Goal: Check status: Check status

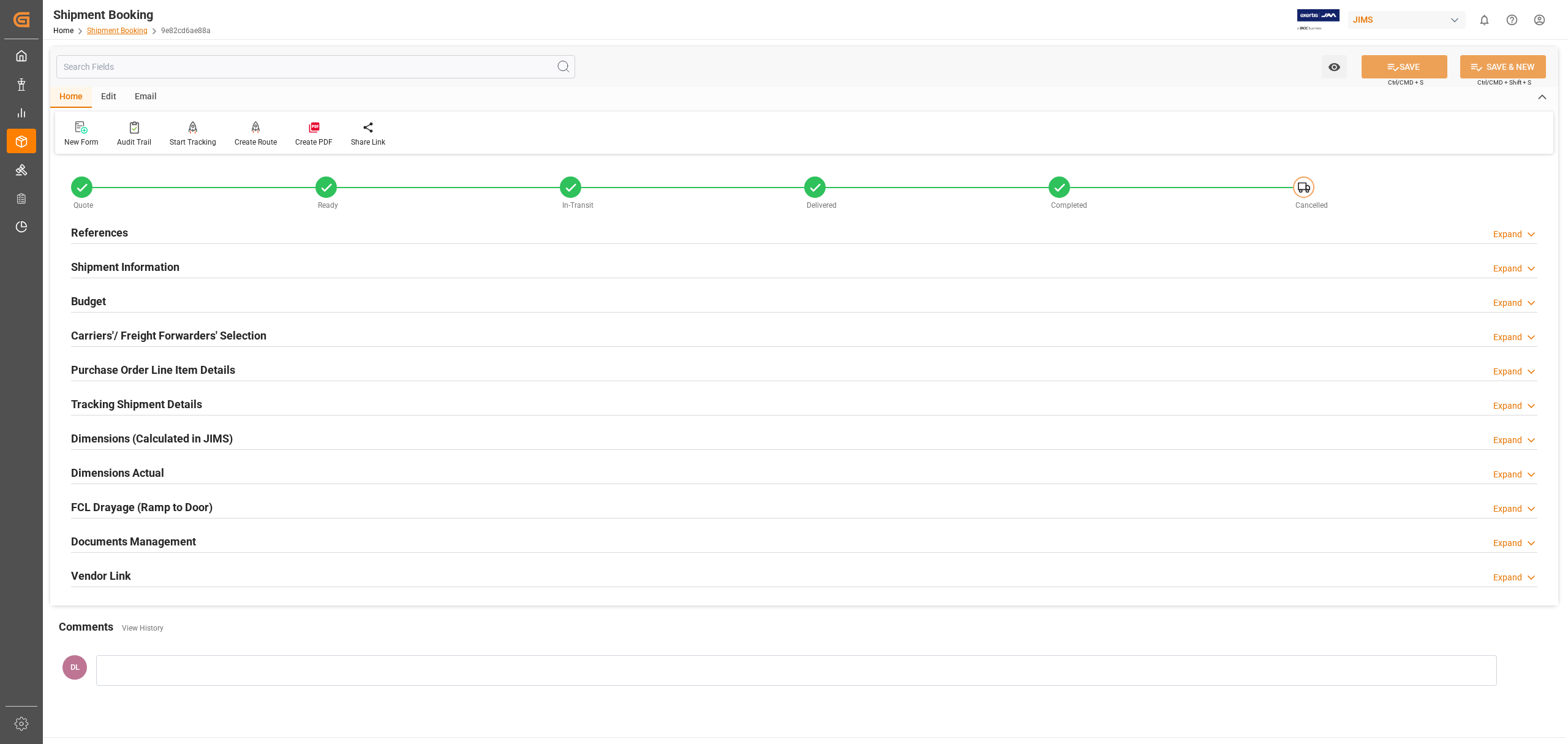
drag, startPoint x: 0, startPoint y: 0, endPoint x: 133, endPoint y: 29, distance: 136.1
click at [133, 29] on link "Shipment Booking" at bounding box center [118, 30] width 60 height 8
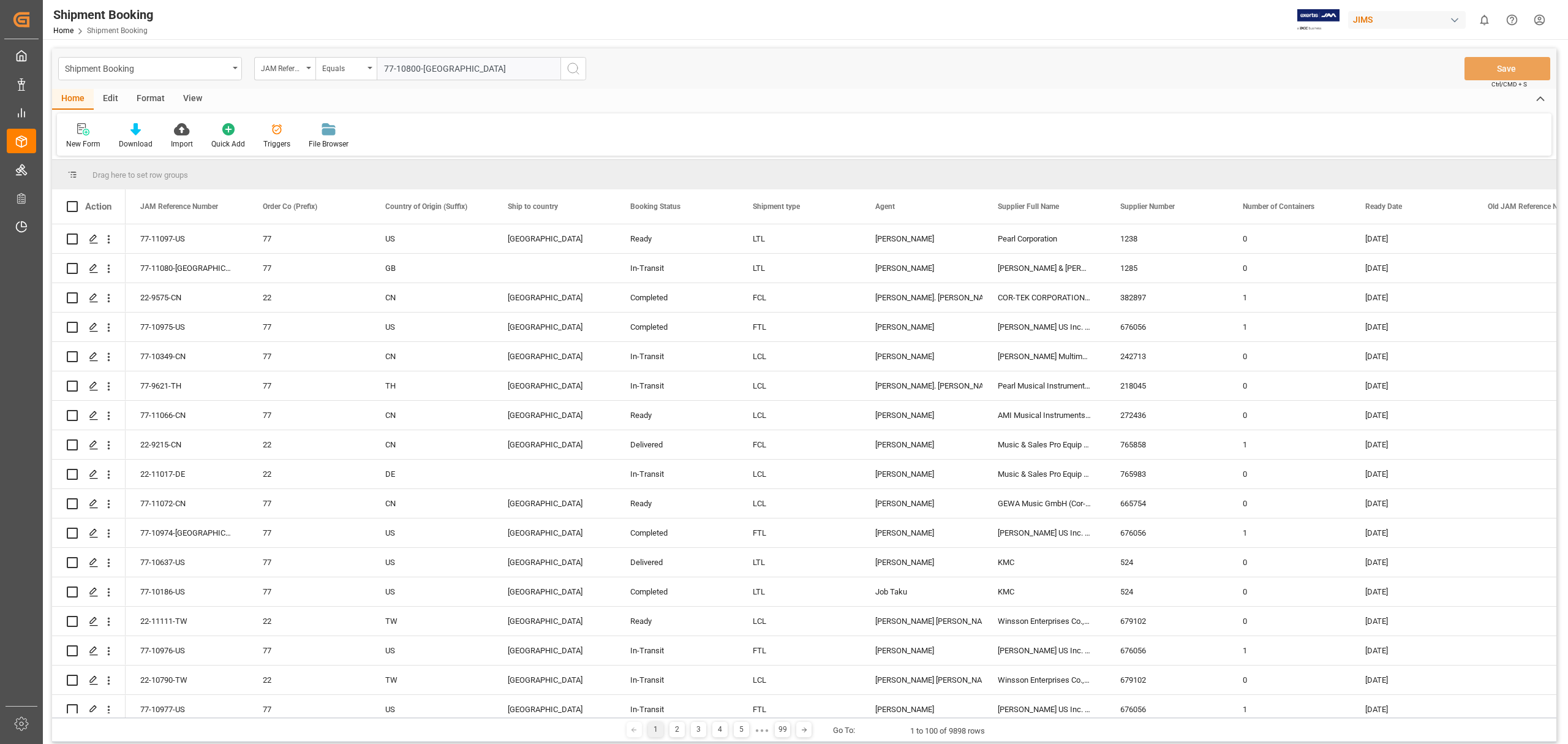
type input "77-10800-[GEOGRAPHIC_DATA]"
click at [585, 67] on button "search button" at bounding box center [573, 69] width 26 height 24
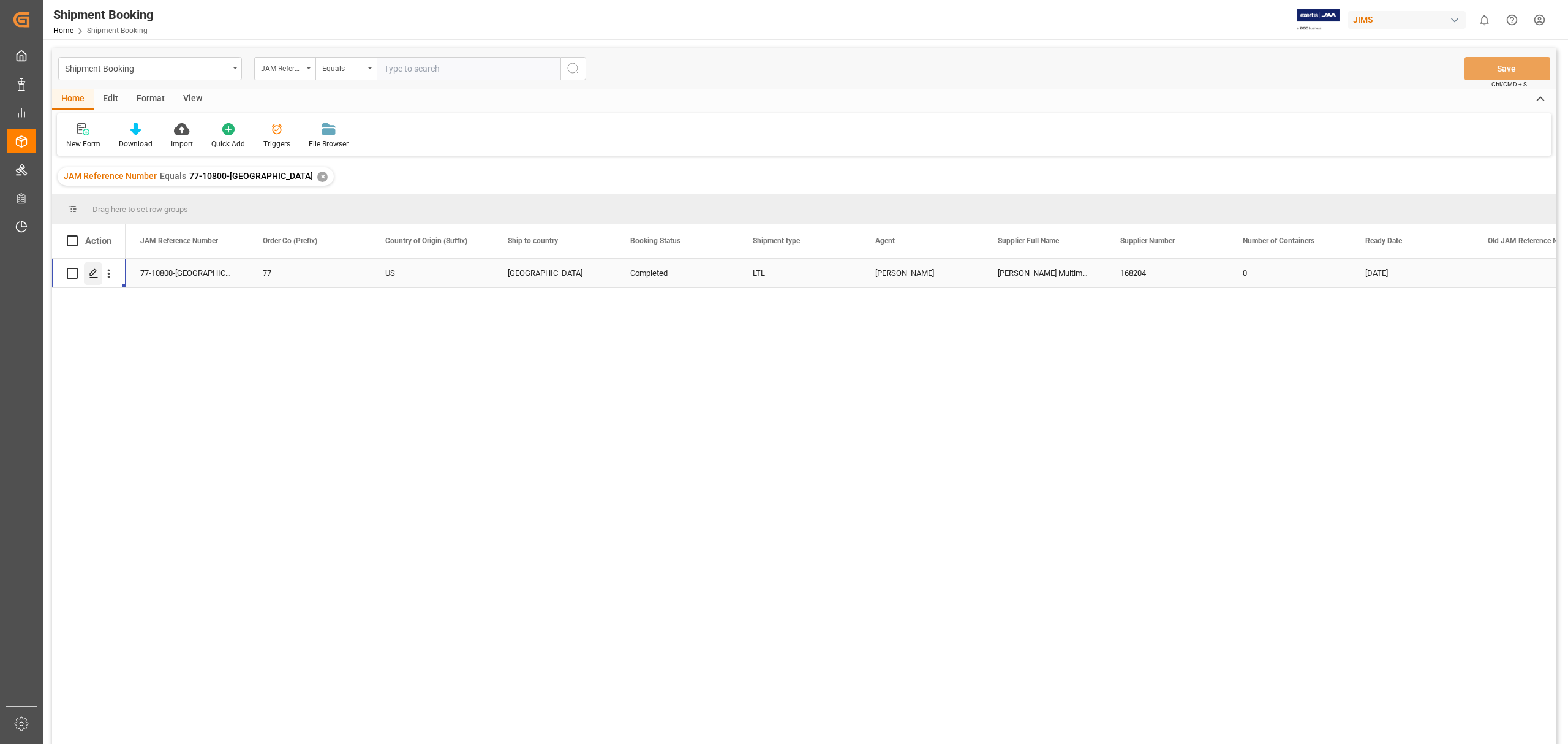
click at [90, 272] on icon "Press SPACE to select this row." at bounding box center [94, 274] width 10 height 10
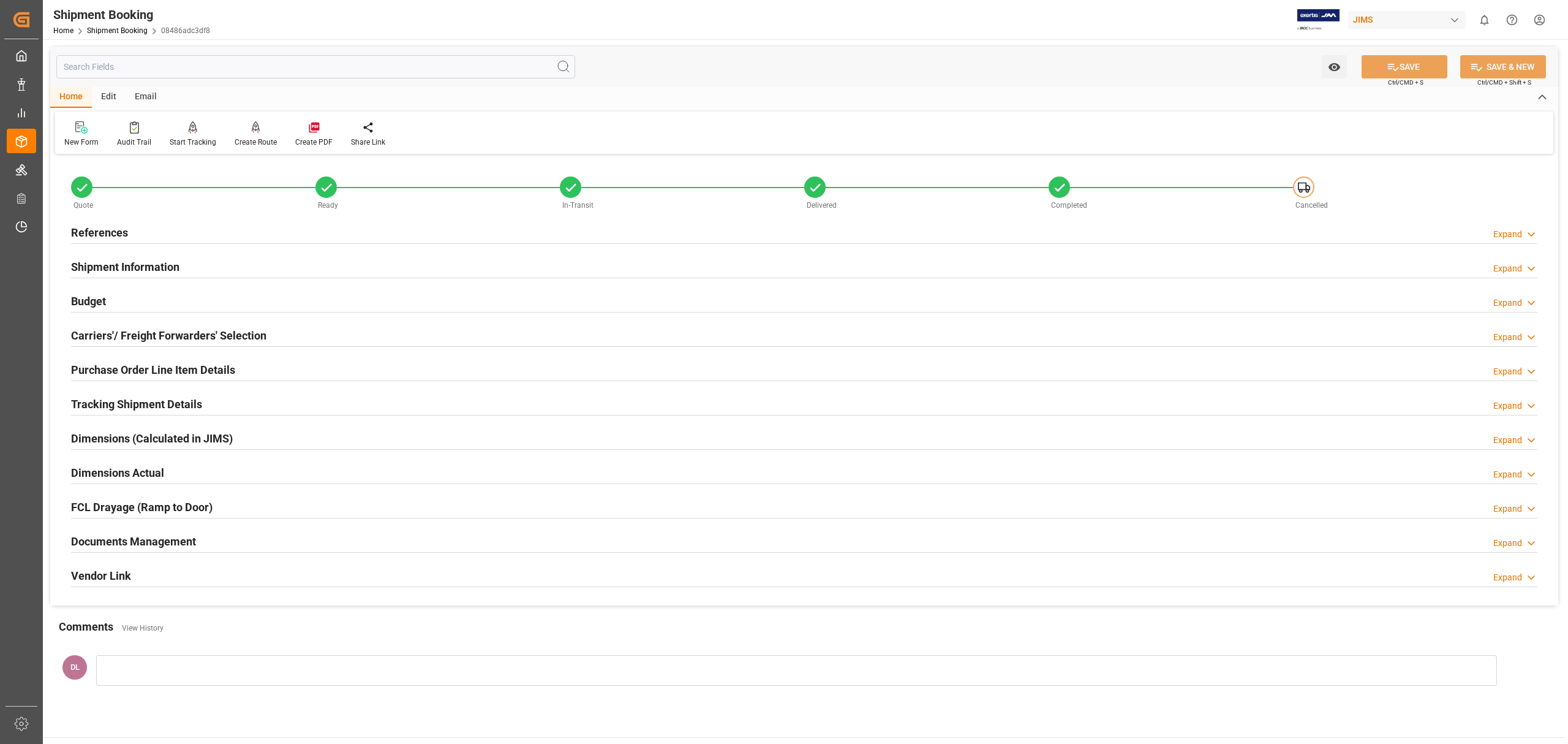
click at [192, 536] on h2 "Documents Management" at bounding box center [133, 542] width 125 height 17
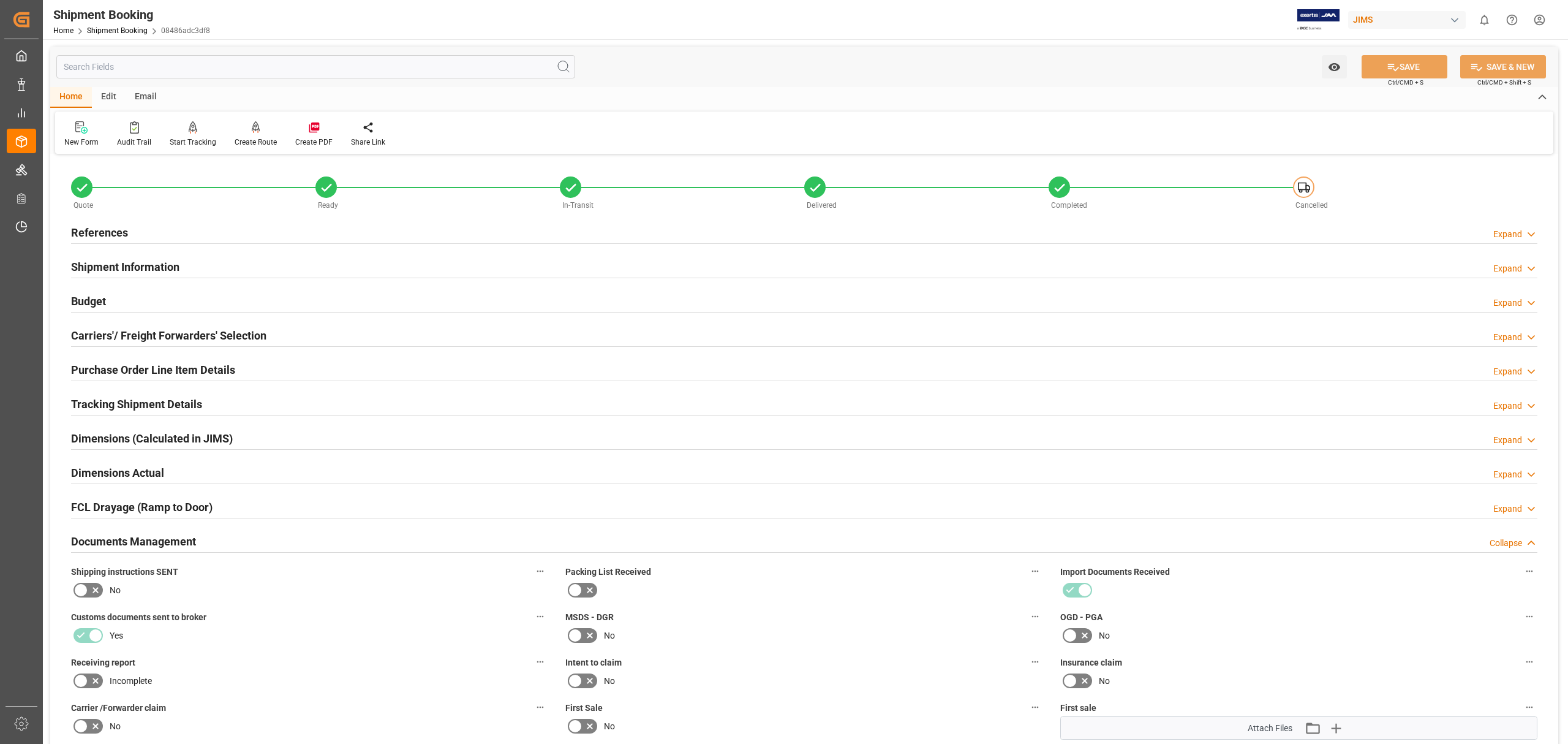
scroll to position [327, 0]
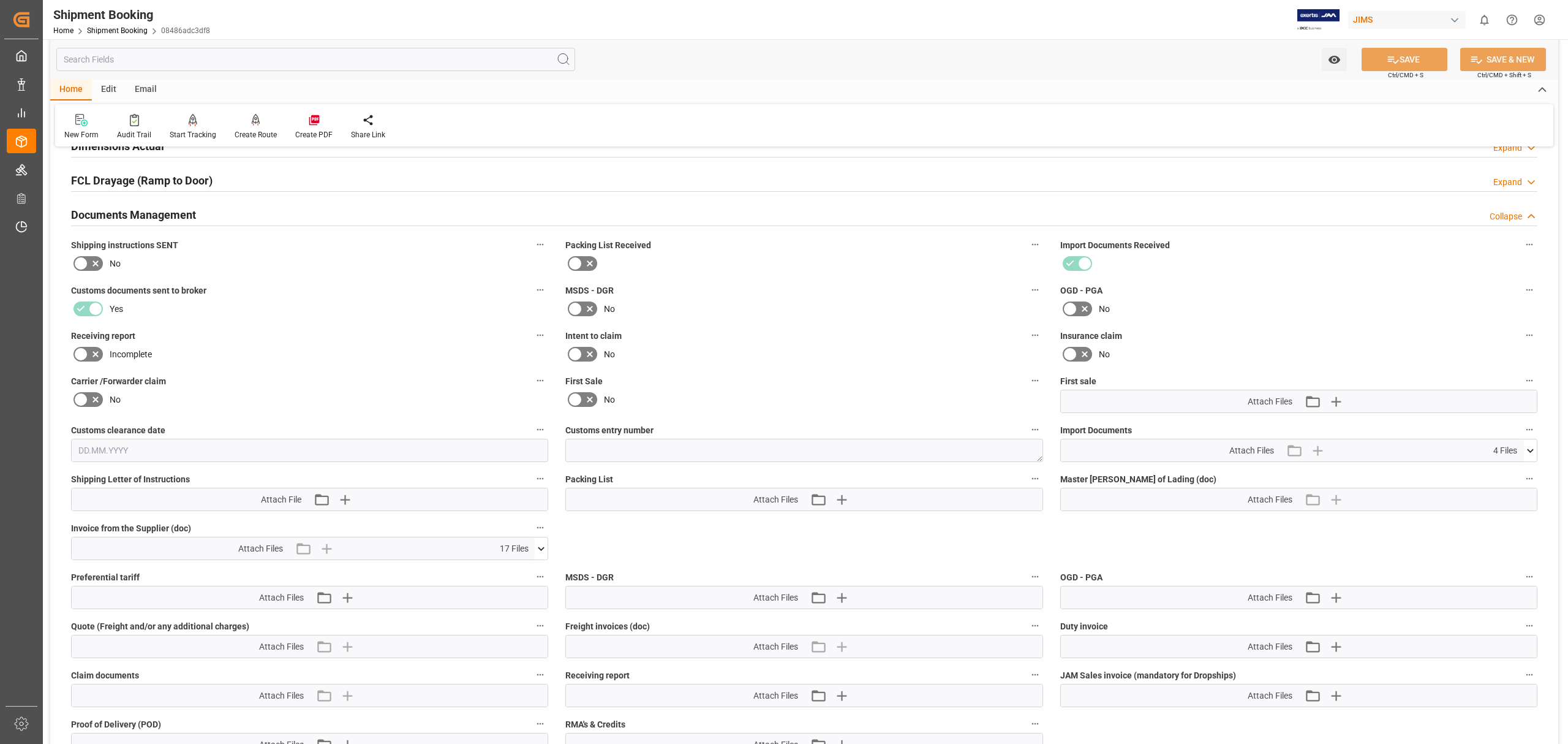
click at [542, 550] on icon at bounding box center [541, 548] width 13 height 13
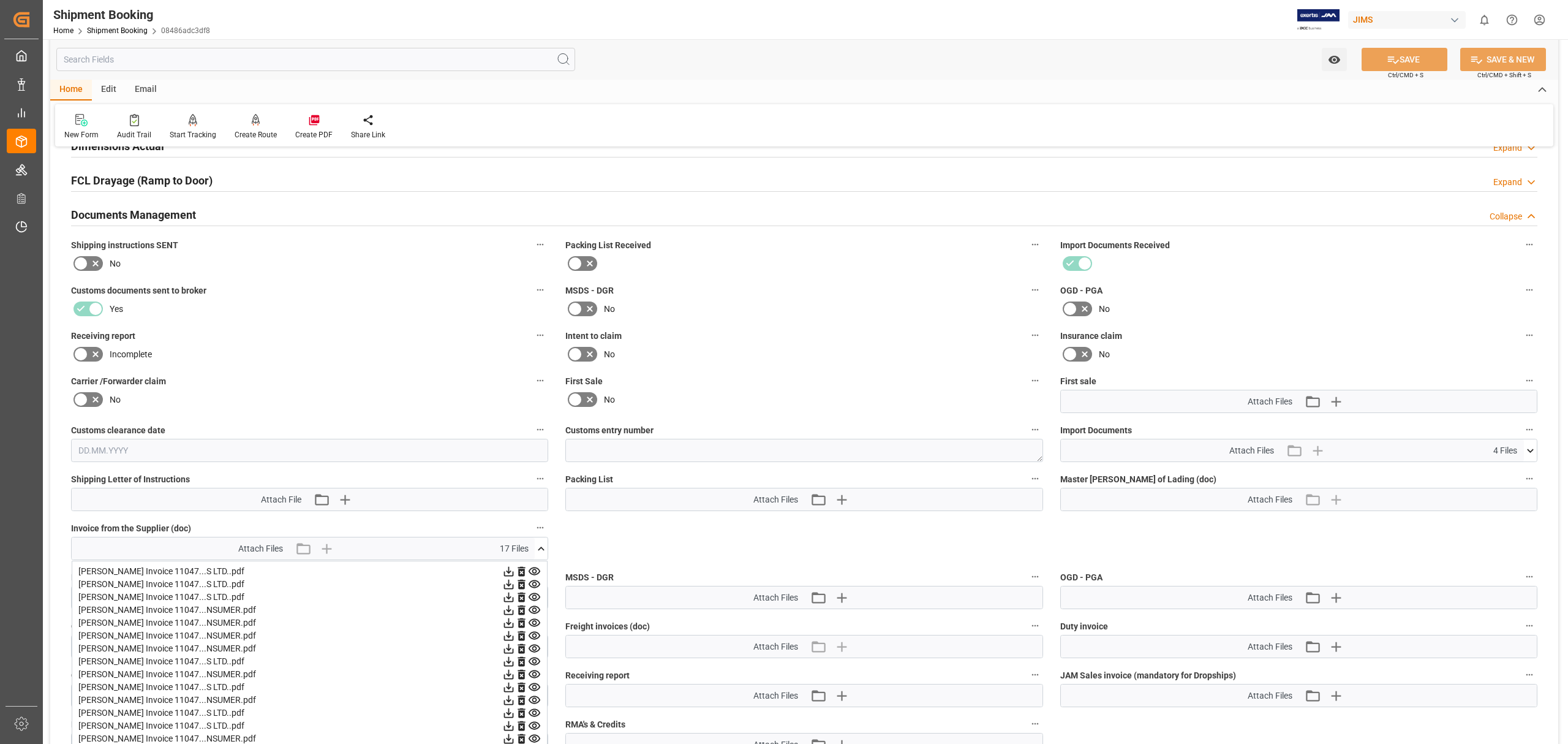
click at [536, 565] on icon at bounding box center [534, 571] width 13 height 13
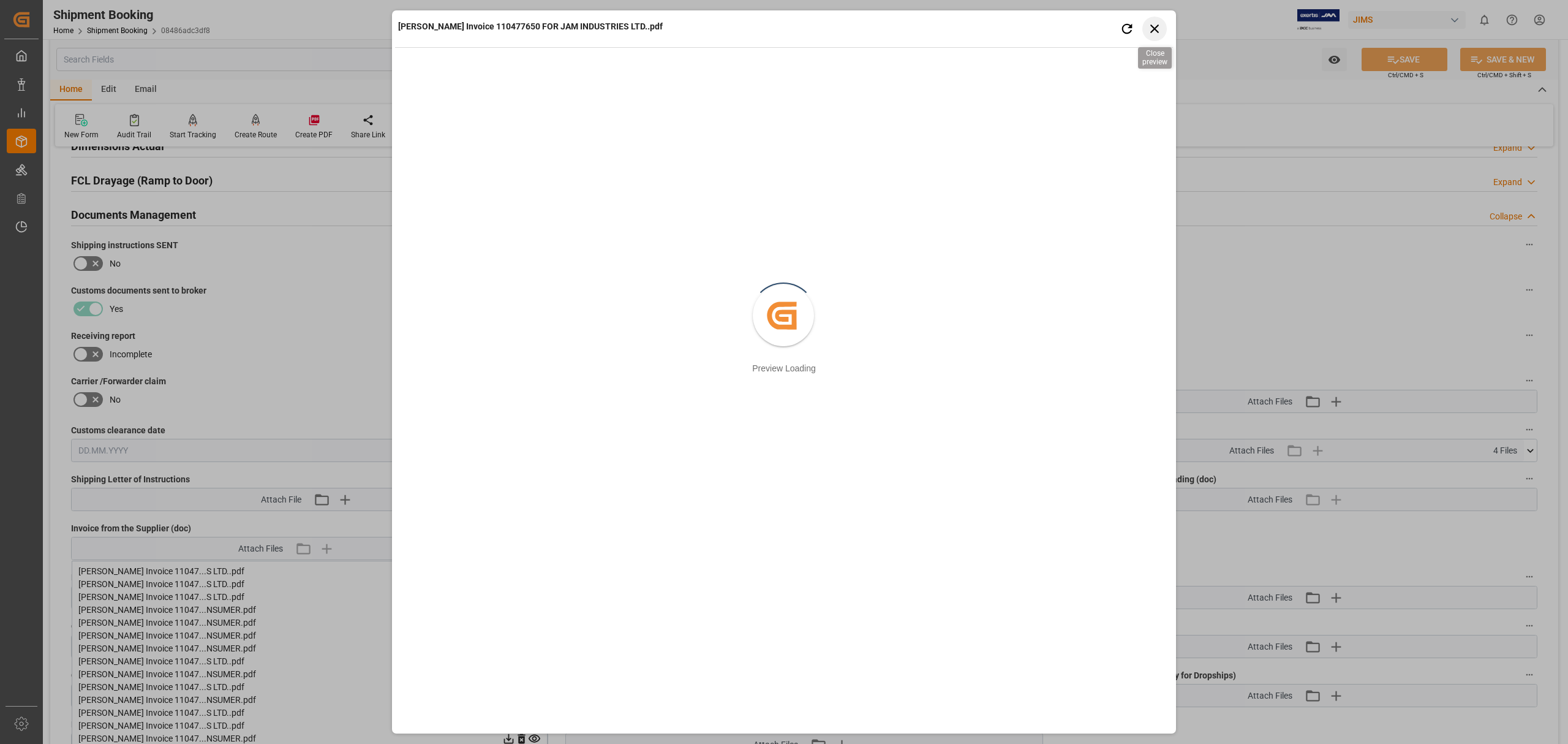
click at [1157, 28] on icon "button" at bounding box center [1154, 29] width 15 height 15
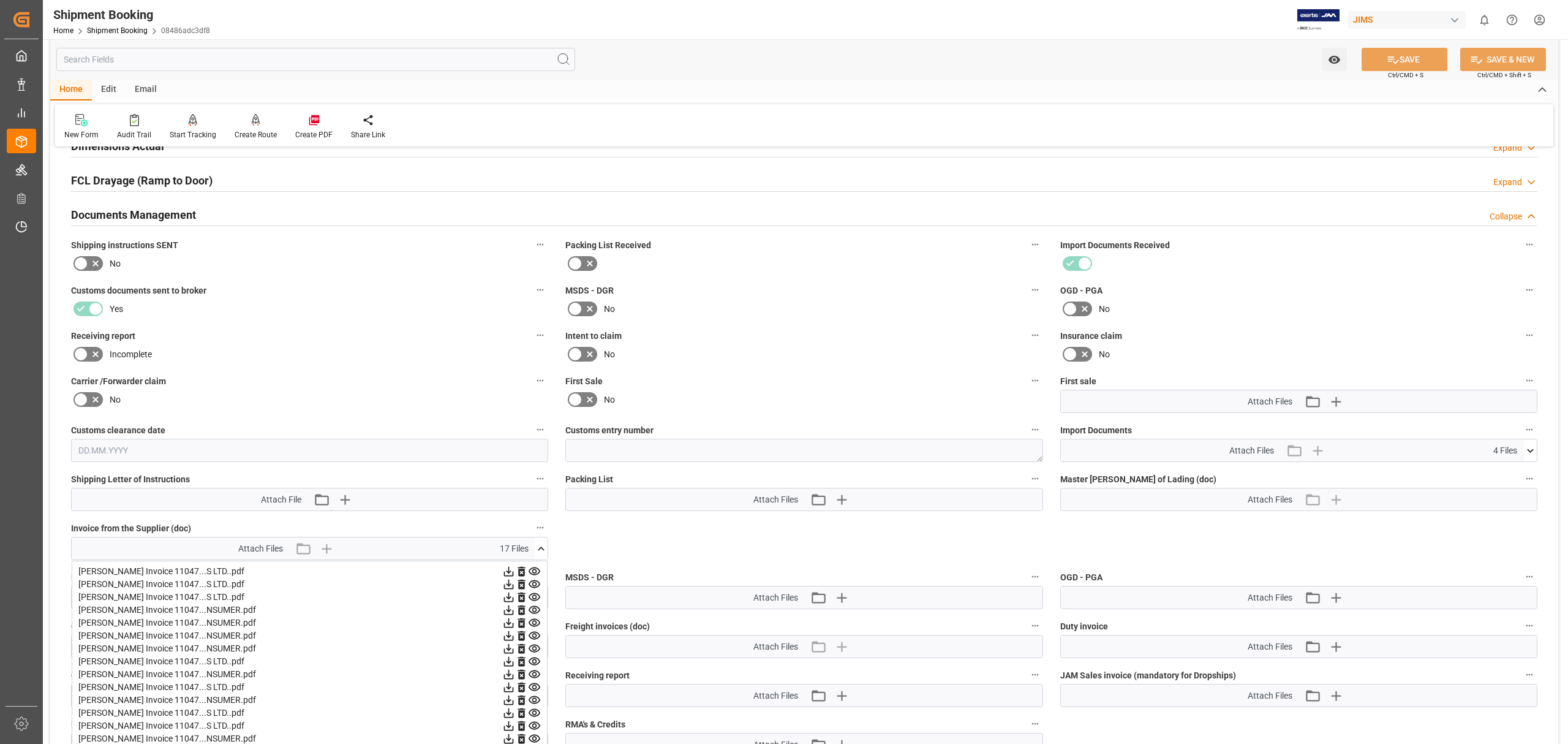
click at [534, 584] on icon at bounding box center [534, 584] width 13 height 13
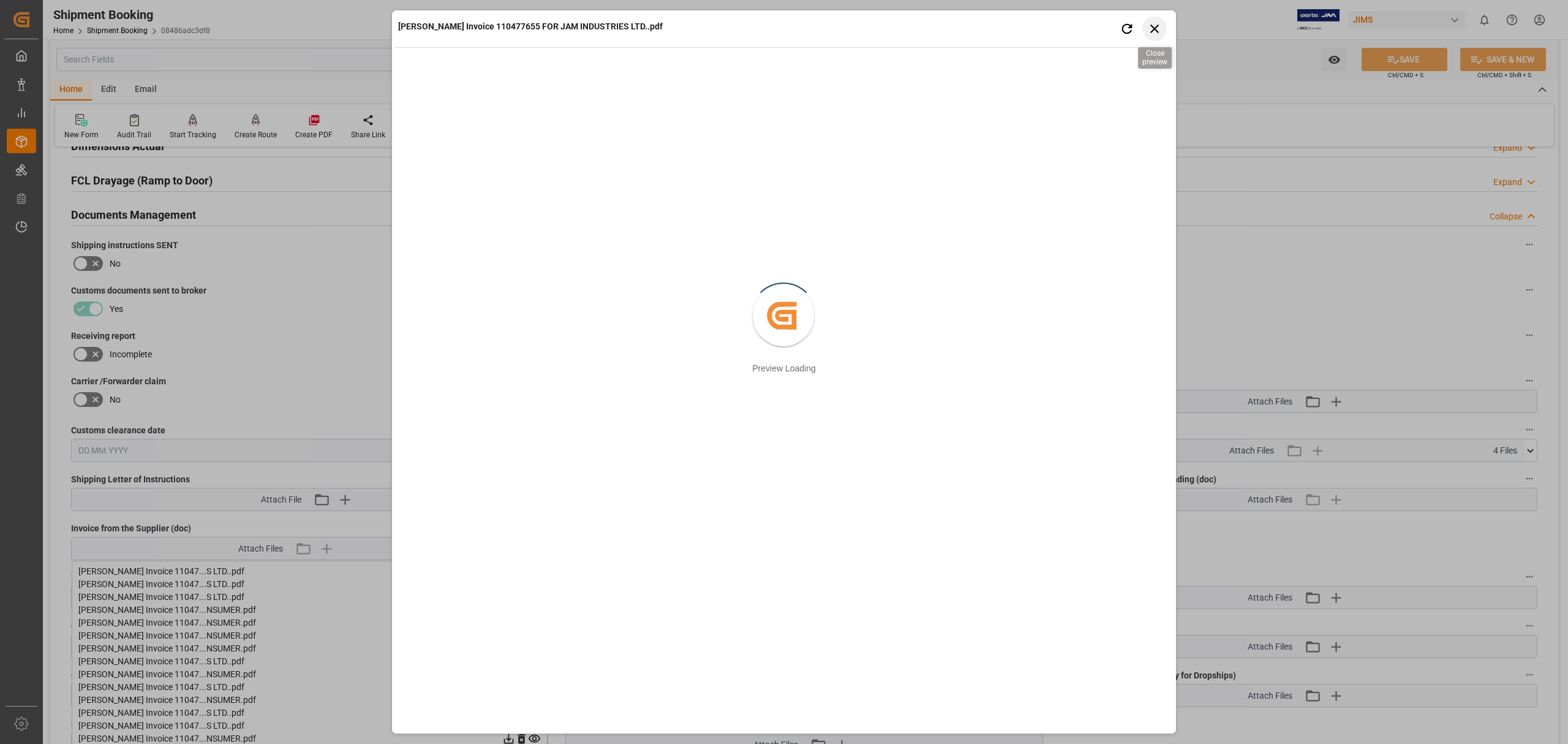
click at [1157, 24] on icon "button" at bounding box center [1154, 29] width 15 height 15
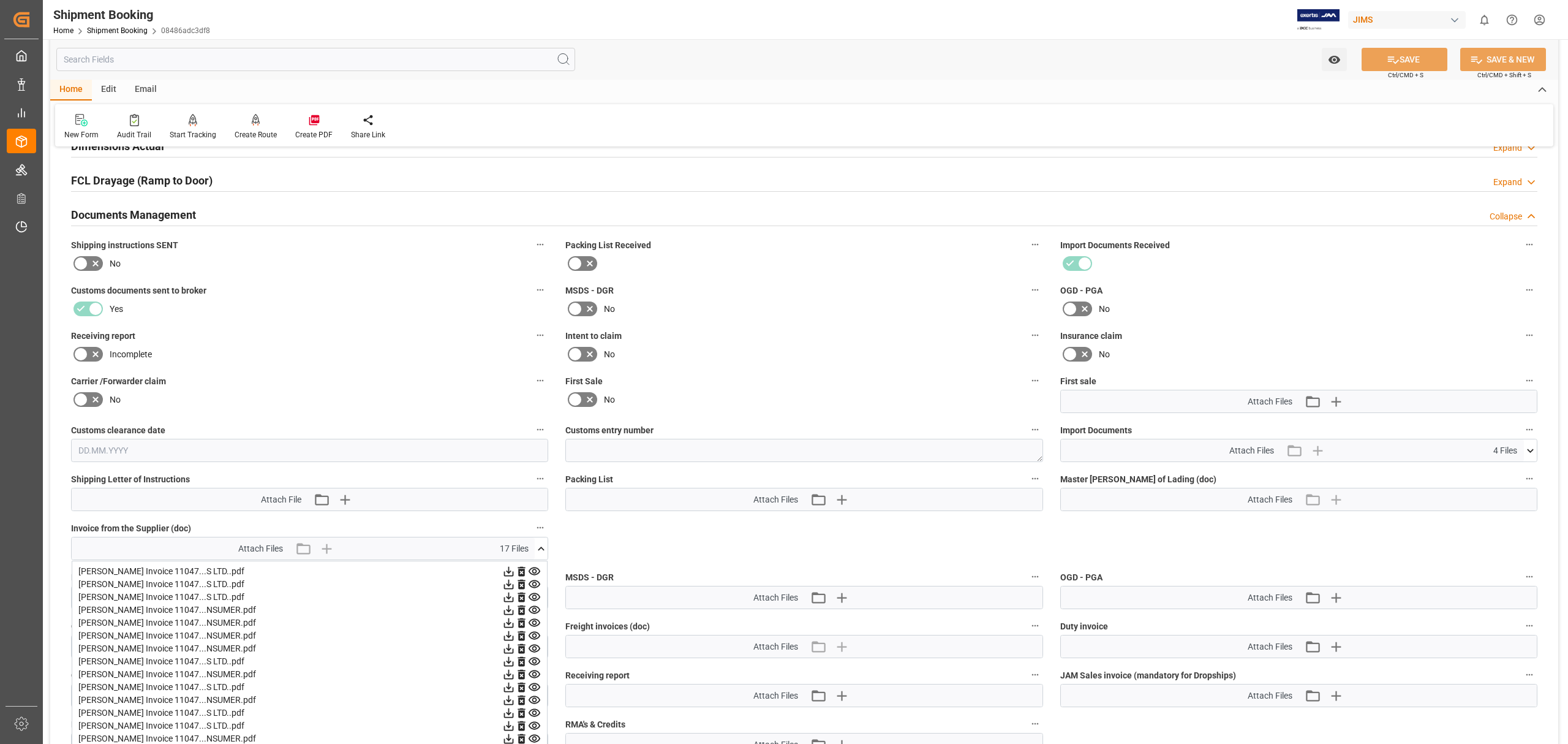
click at [534, 597] on icon at bounding box center [534, 596] width 13 height 13
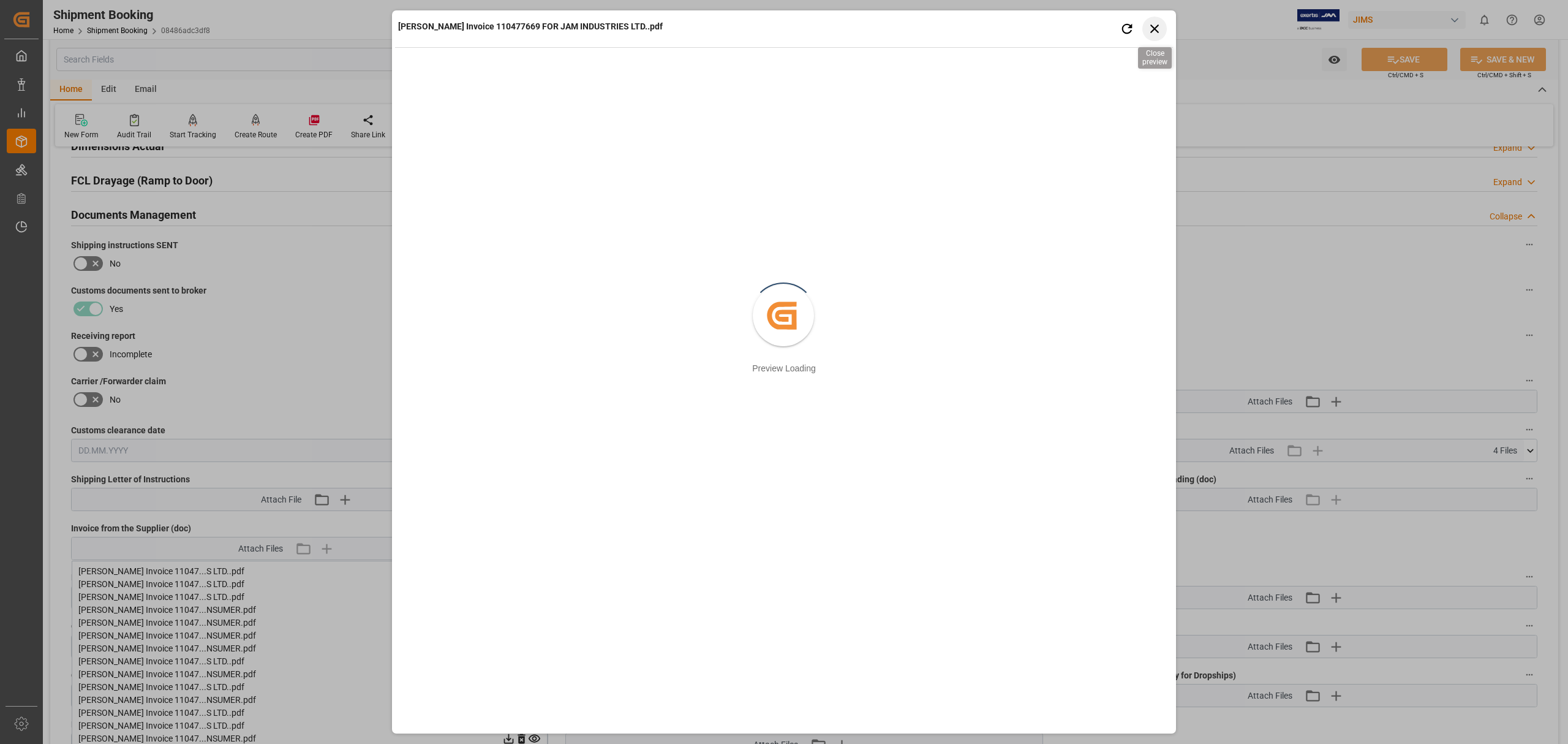
click at [1157, 29] on icon "button" at bounding box center [1154, 29] width 15 height 15
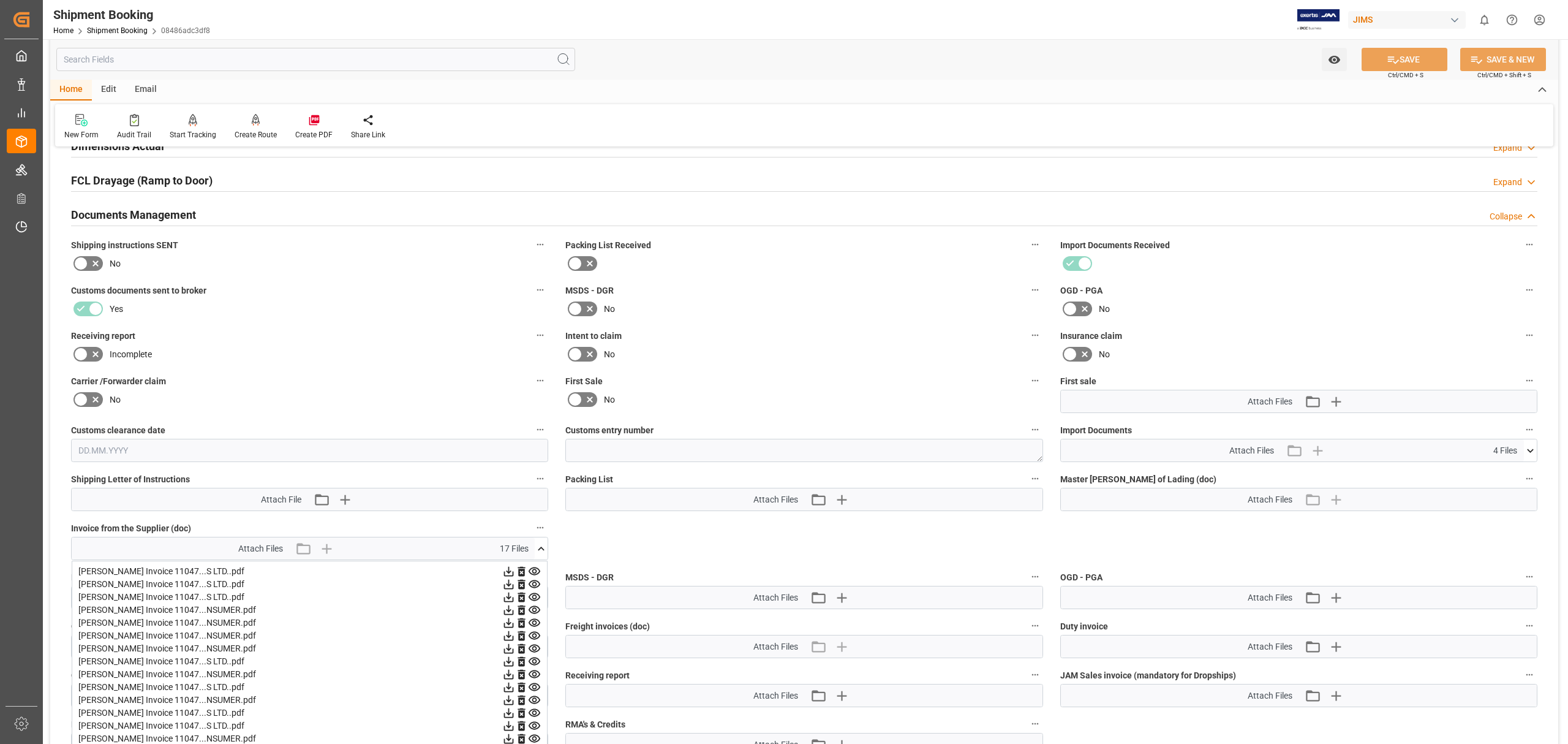
click at [532, 606] on icon at bounding box center [535, 610] width 12 height 8
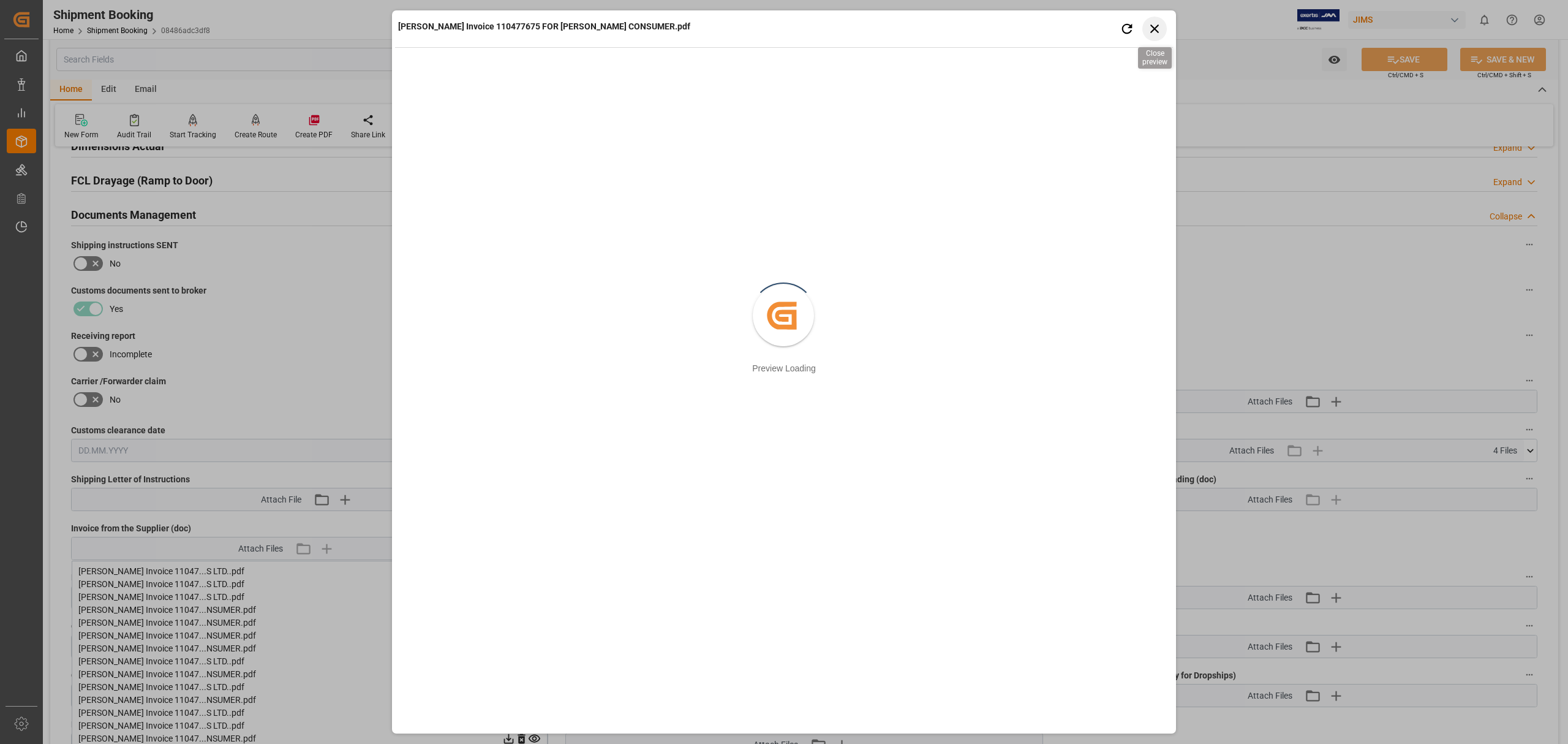
click at [1158, 28] on icon "button" at bounding box center [1154, 29] width 15 height 15
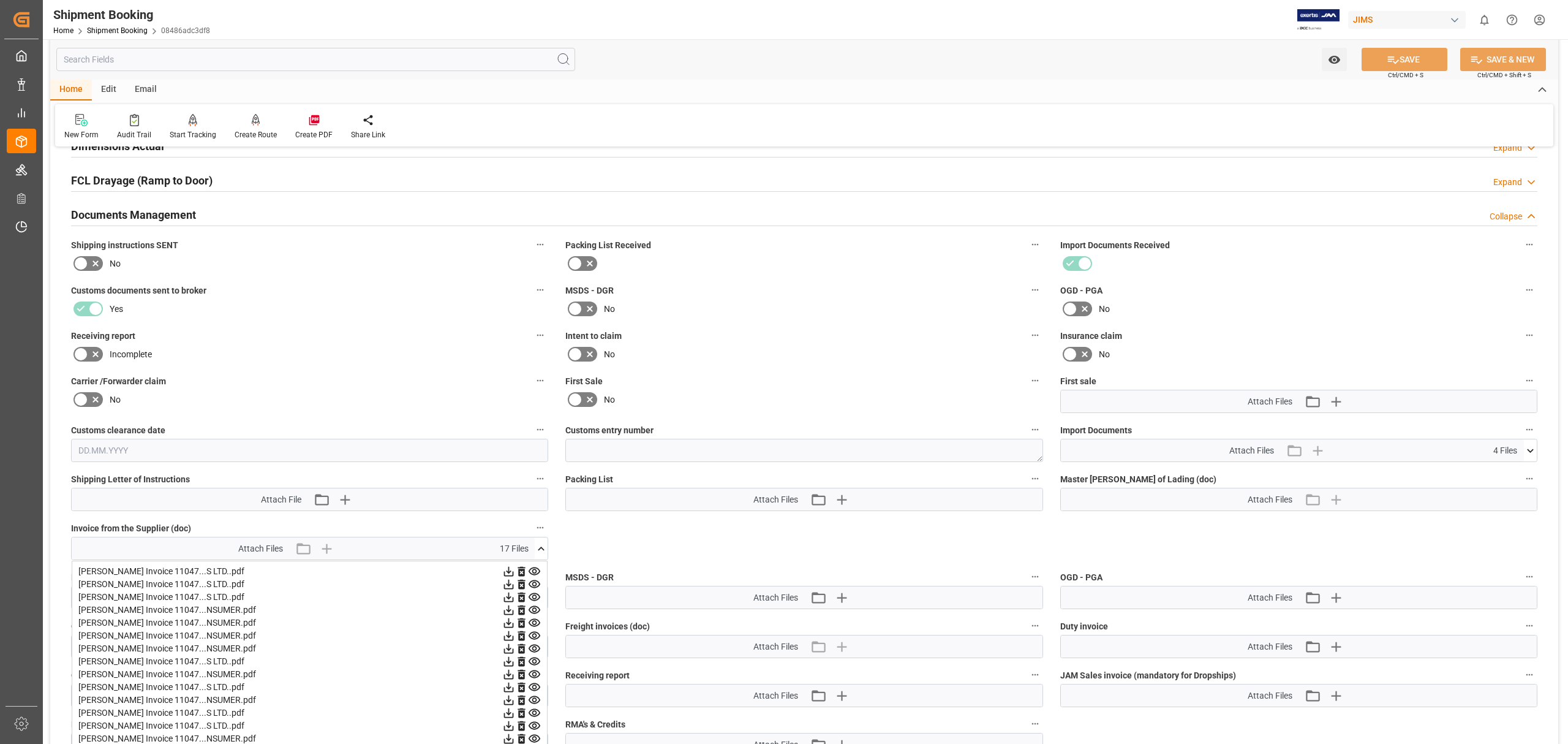
click at [534, 621] on icon at bounding box center [534, 622] width 13 height 13
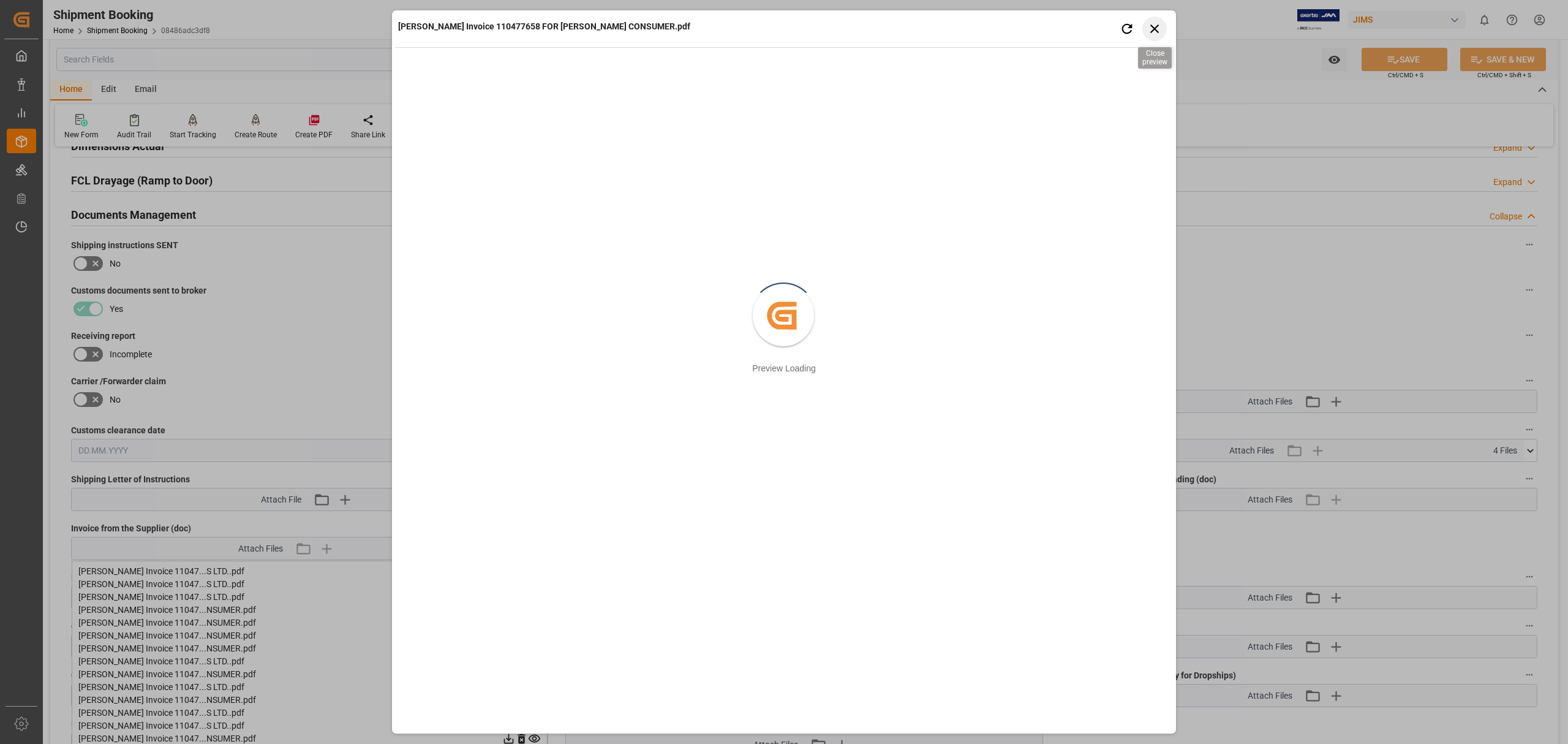
click at [1160, 29] on icon "button" at bounding box center [1154, 29] width 15 height 15
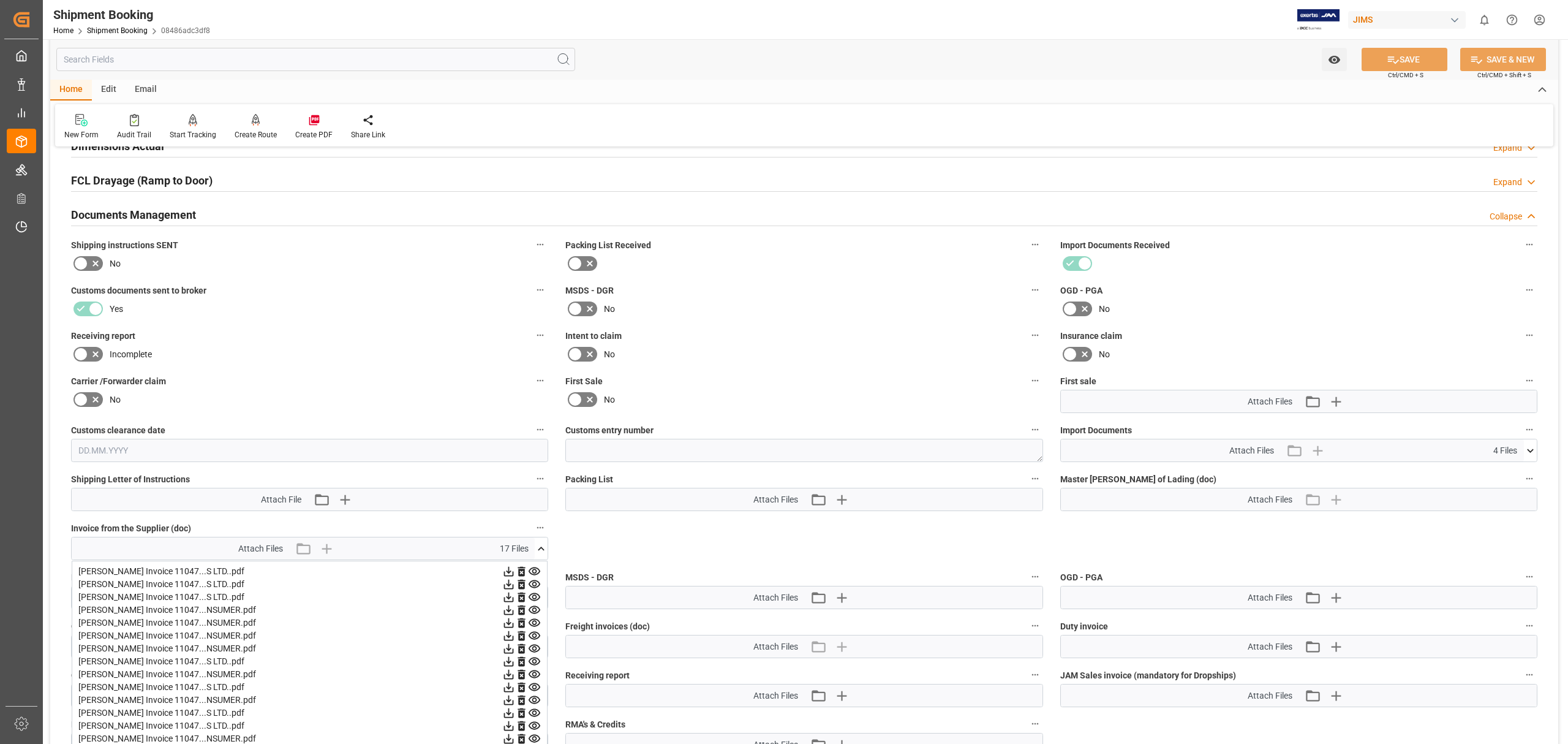
click at [531, 636] on icon at bounding box center [534, 635] width 13 height 13
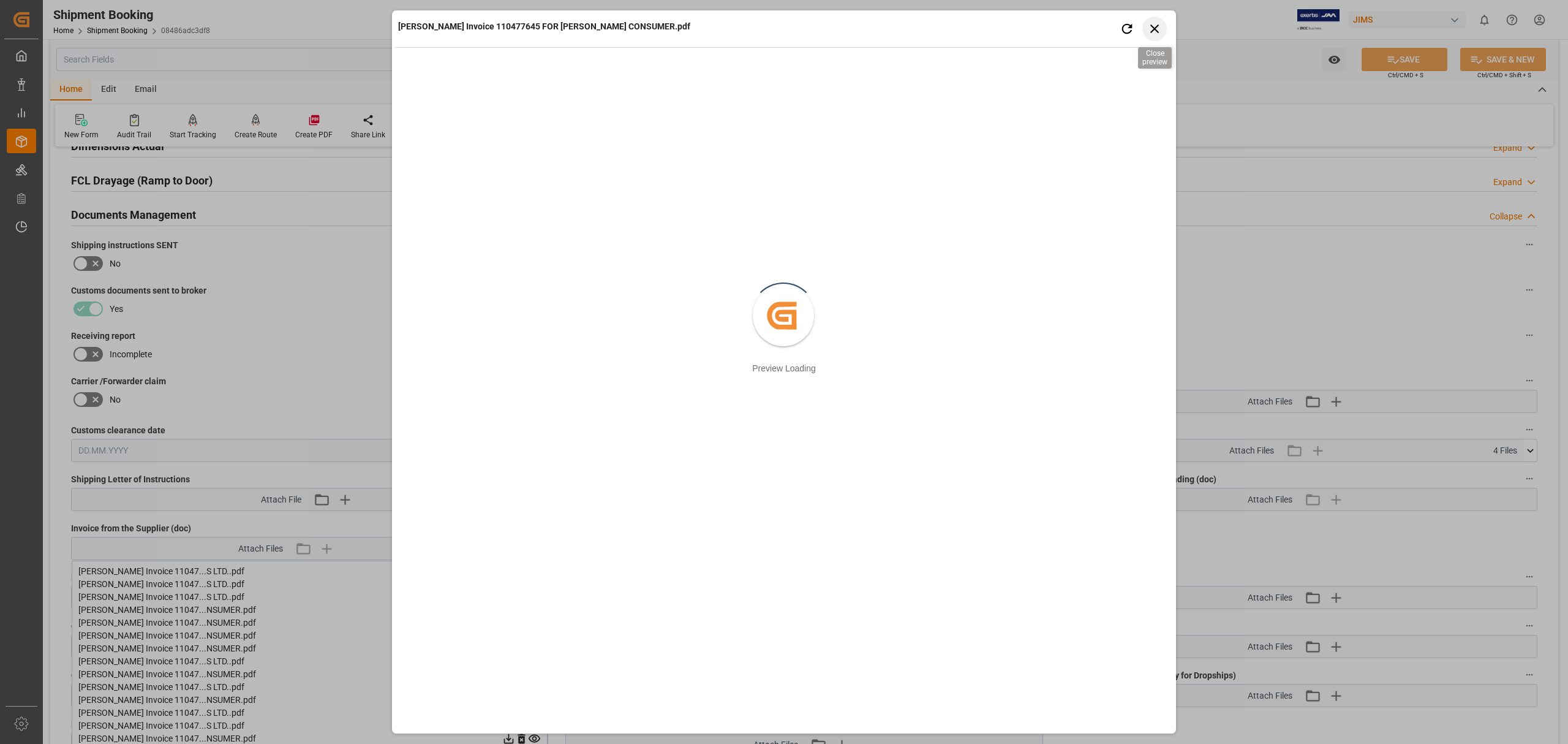
click at [1158, 25] on icon "button" at bounding box center [1154, 29] width 15 height 15
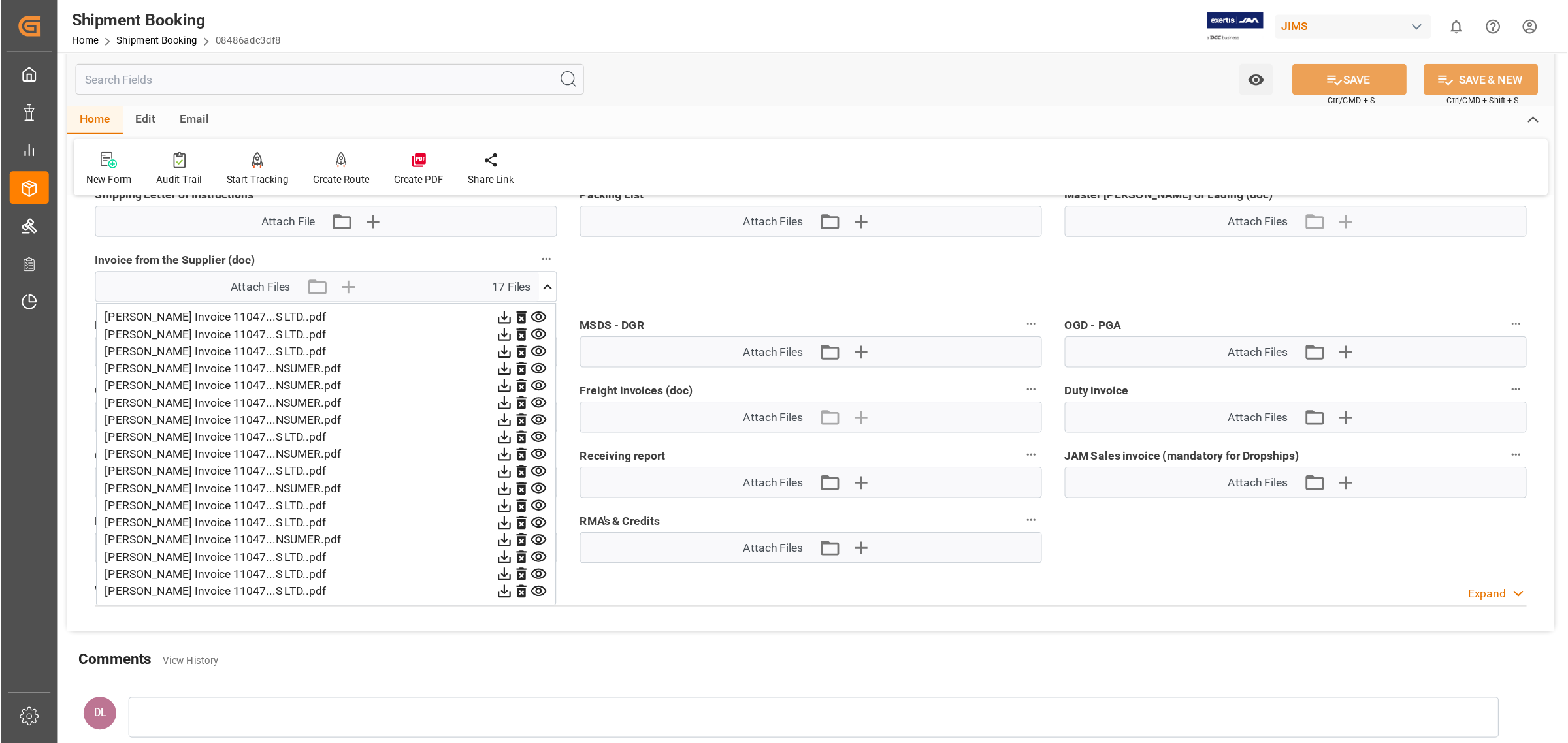
scroll to position [719, 0]
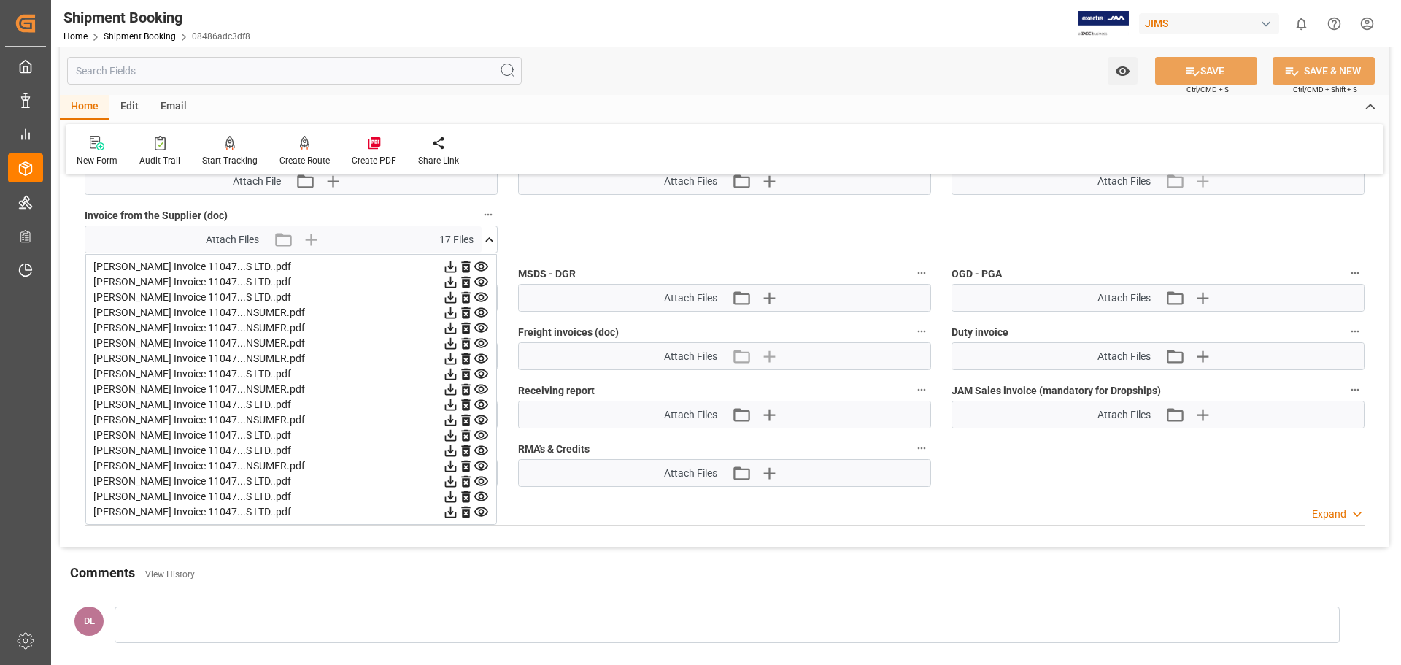
click at [173, 455] on div "[PERSON_NAME] Invoice 11047...S LTD..pdf" at bounding box center [290, 450] width 395 height 15
click at [176, 453] on div "[PERSON_NAME] Invoice 11047...S LTD..pdf" at bounding box center [290, 450] width 395 height 15
click at [450, 514] on icon at bounding box center [451, 512] width 12 height 12
click at [451, 494] on icon at bounding box center [451, 497] width 12 height 12
click at [449, 477] on icon at bounding box center [450, 480] width 15 height 15
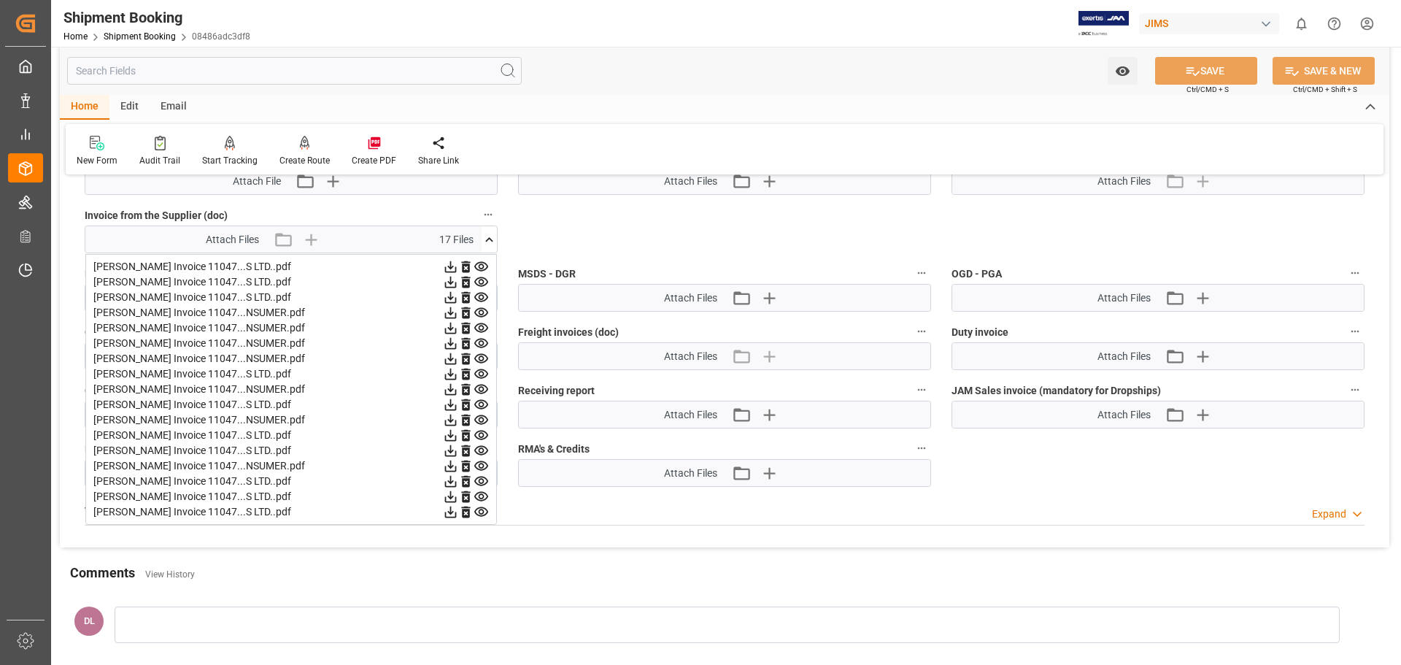
click at [449, 460] on icon at bounding box center [450, 465] width 15 height 15
click at [449, 446] on icon at bounding box center [450, 450] width 15 height 15
click at [449, 430] on icon at bounding box center [450, 435] width 15 height 15
click at [451, 417] on icon at bounding box center [451, 420] width 12 height 12
click at [449, 401] on icon at bounding box center [450, 404] width 15 height 15
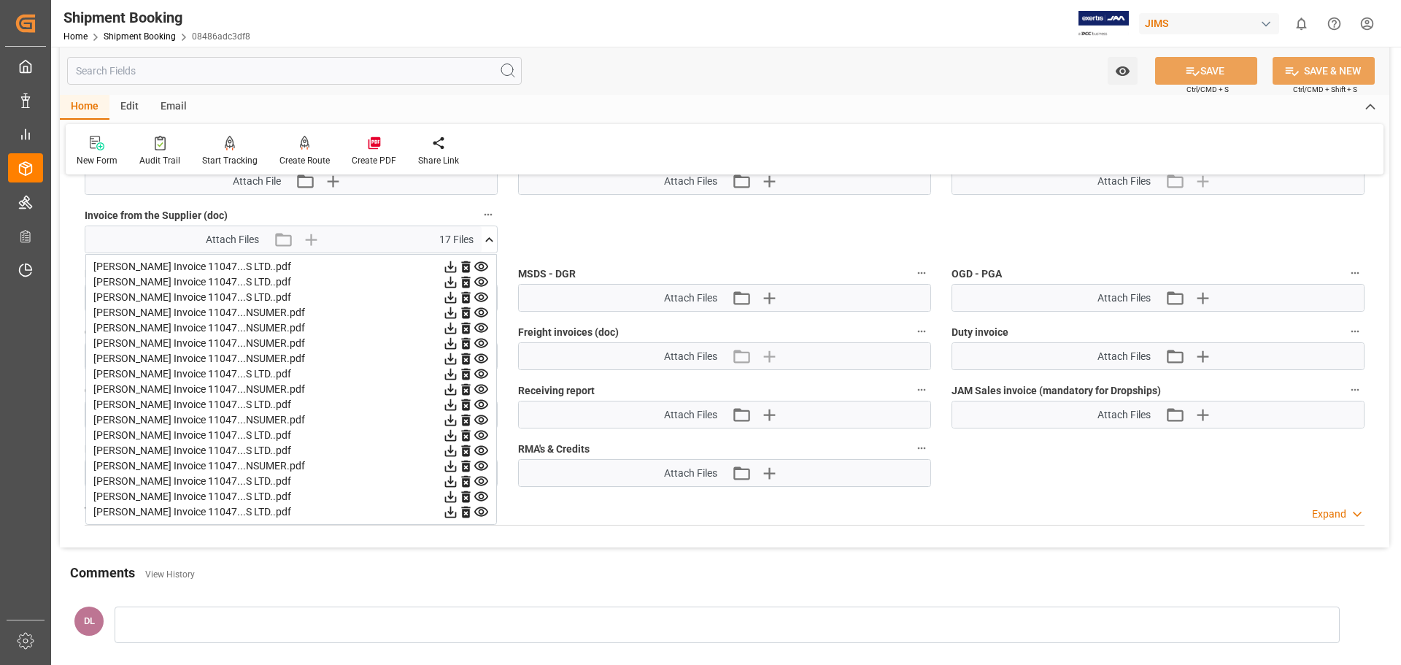
click at [448, 384] on icon at bounding box center [450, 389] width 15 height 15
click at [452, 370] on icon at bounding box center [450, 373] width 15 height 15
click at [446, 352] on icon at bounding box center [450, 358] width 15 height 15
click at [449, 339] on icon at bounding box center [450, 343] width 15 height 15
click at [452, 327] on icon at bounding box center [450, 327] width 15 height 15
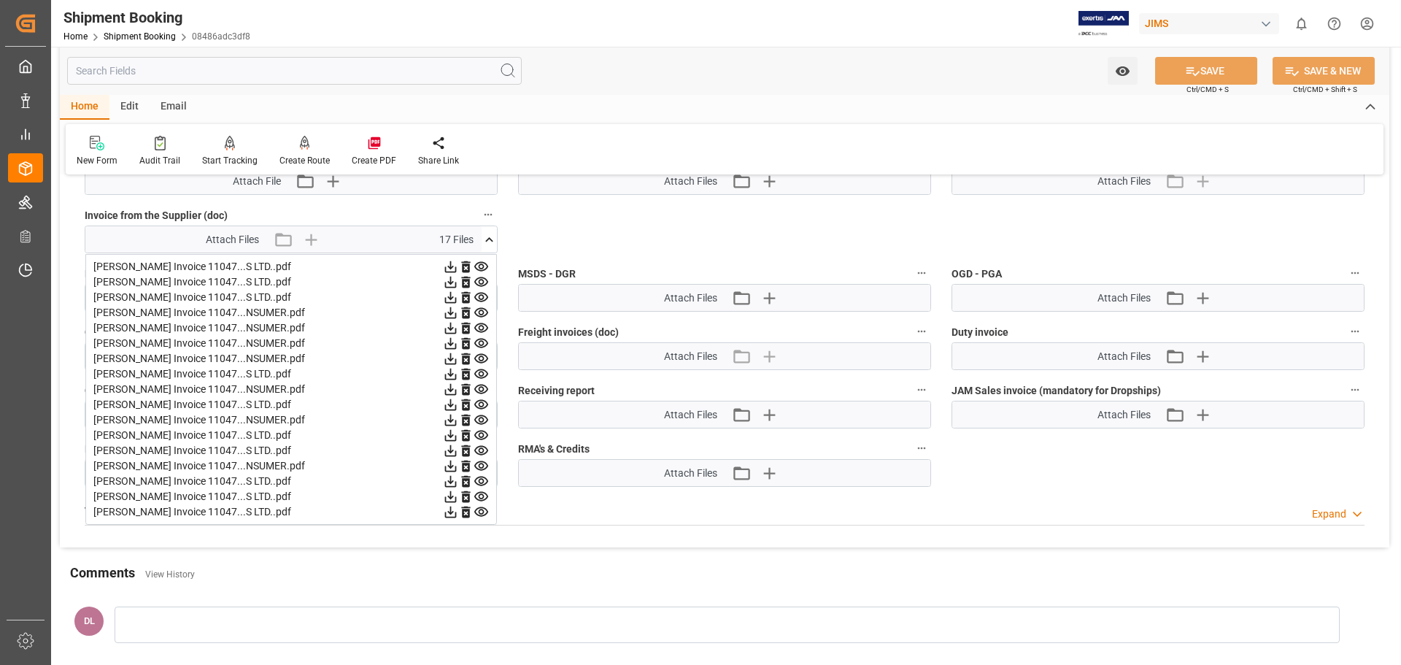
click at [449, 310] on icon at bounding box center [450, 312] width 15 height 15
click at [447, 292] on icon at bounding box center [450, 297] width 15 height 15
click at [449, 279] on icon at bounding box center [450, 281] width 15 height 15
click at [449, 264] on icon at bounding box center [450, 266] width 15 height 15
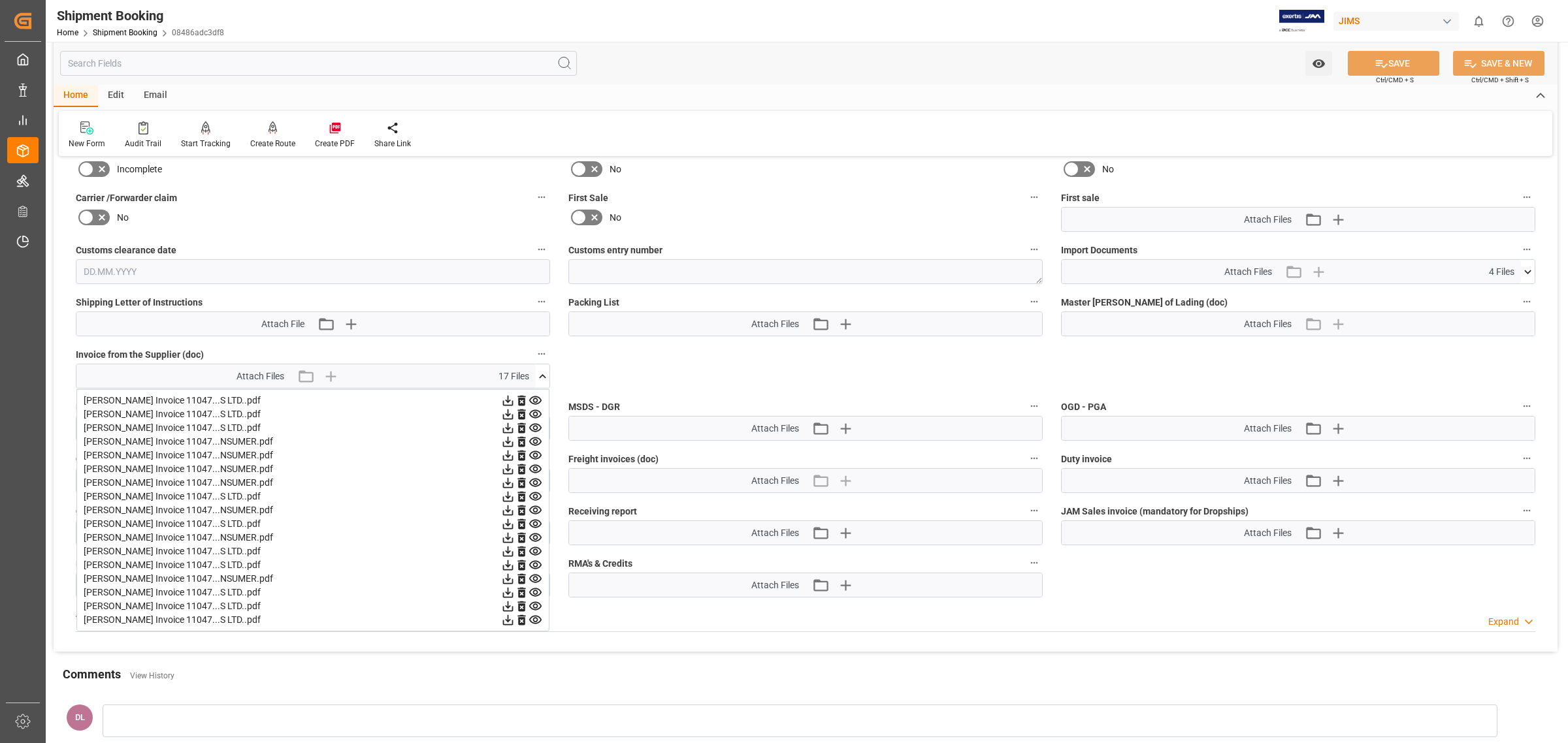
scroll to position [555, 0]
click at [1526, 272] on icon at bounding box center [1527, 273] width 13 height 13
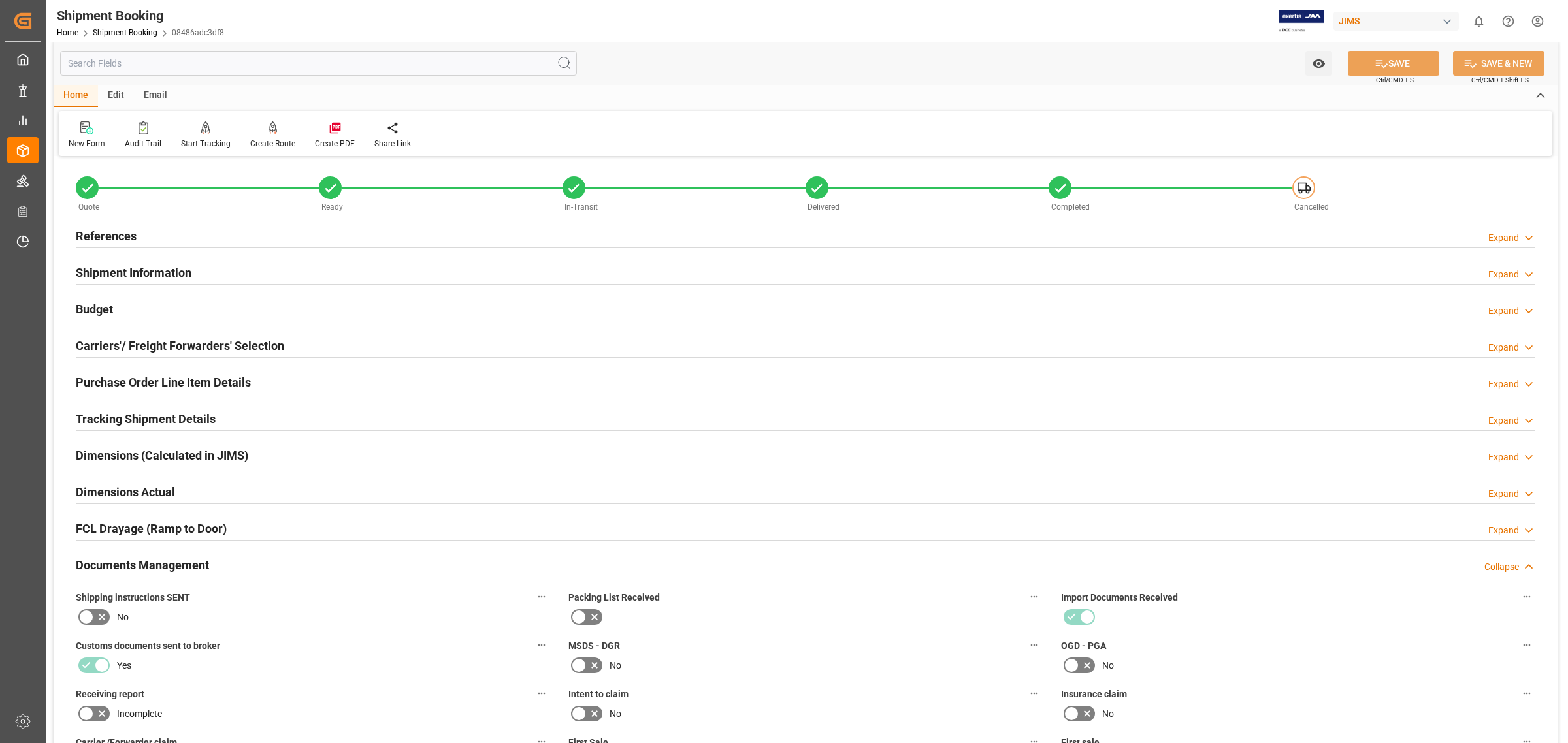
scroll to position [0, 0]
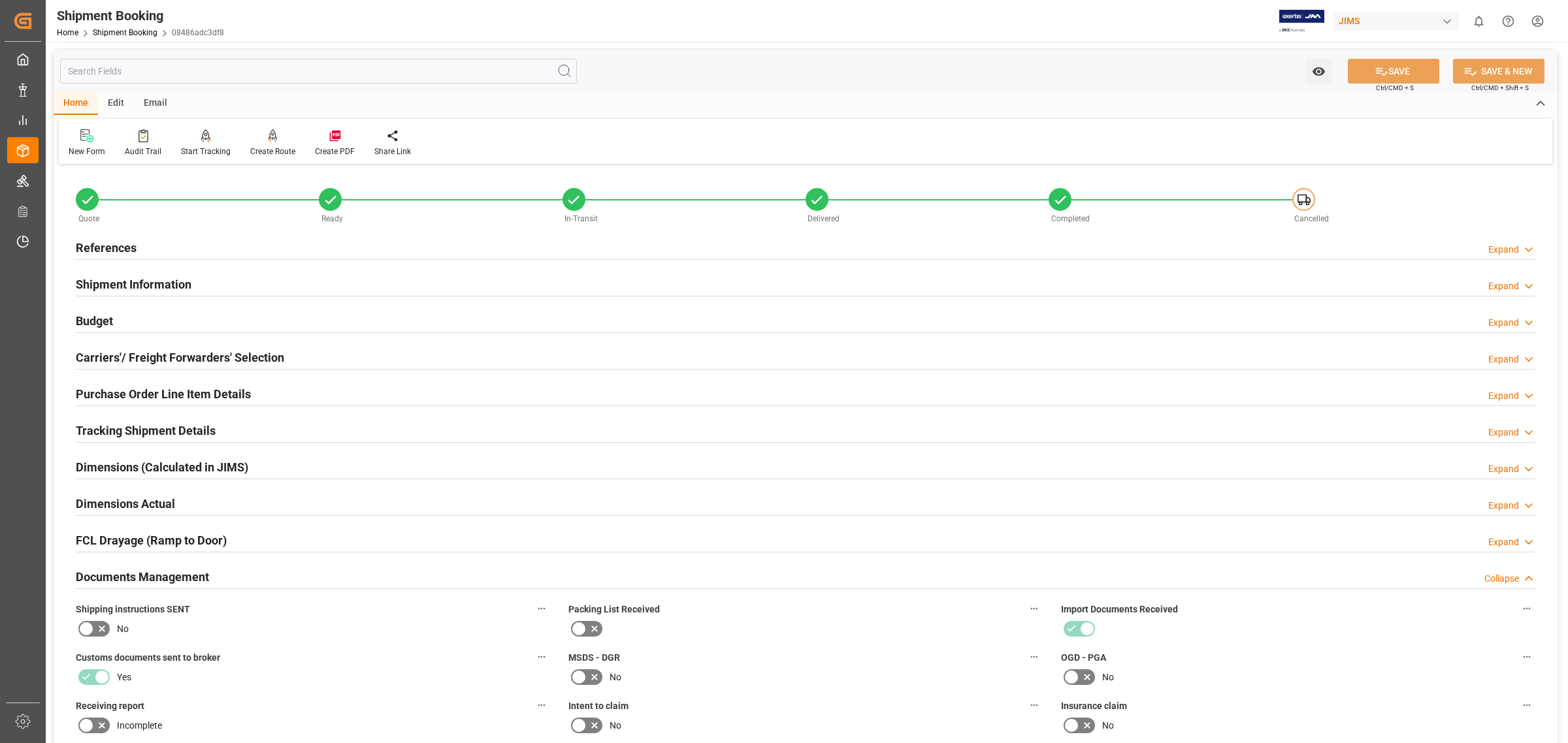
click at [118, 320] on div "Budget Expand" at bounding box center [806, 320] width 1460 height 25
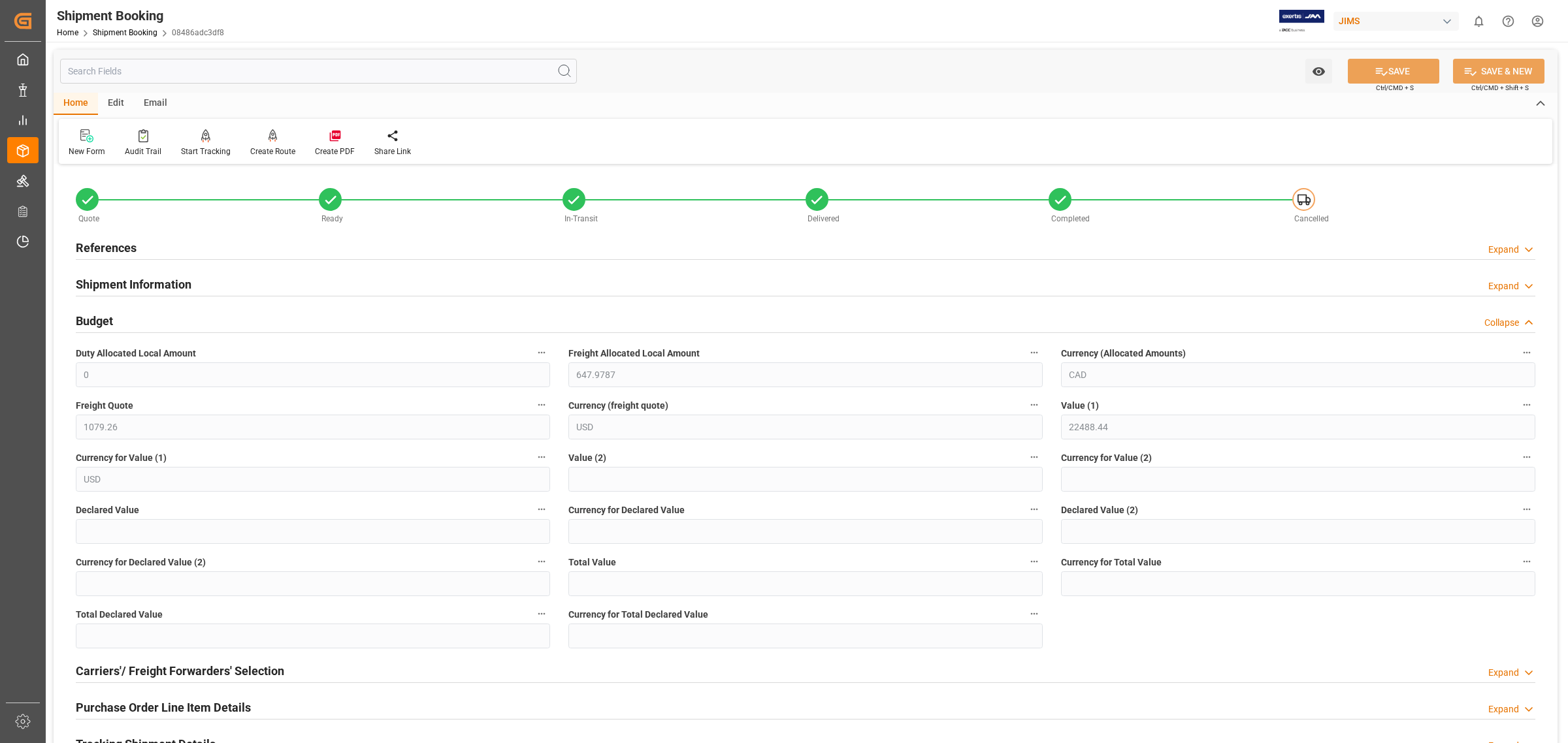
click at [141, 287] on h2 "Shipment Information" at bounding box center [133, 285] width 116 height 18
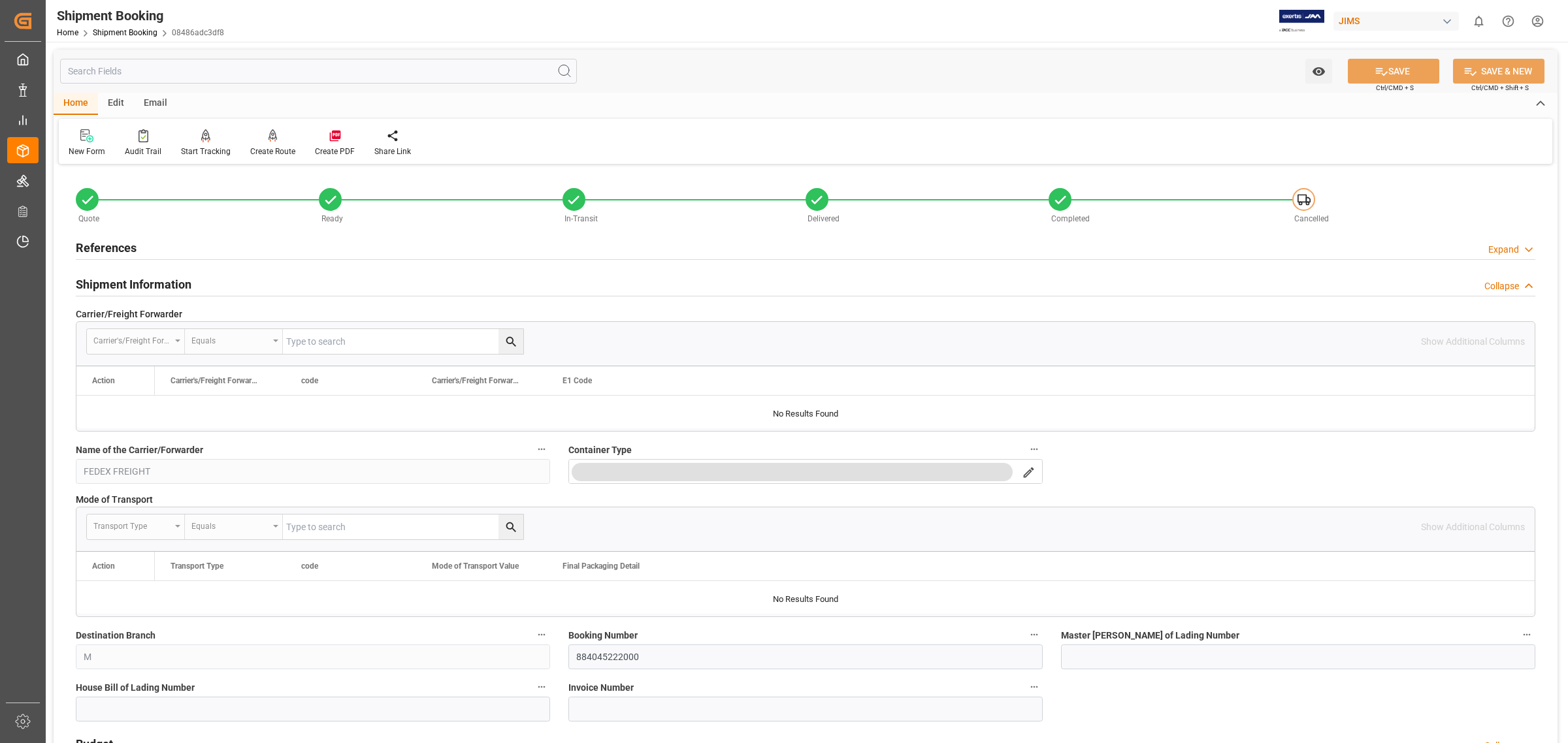
click at [141, 287] on h2 "Shipment Information" at bounding box center [133, 285] width 116 height 18
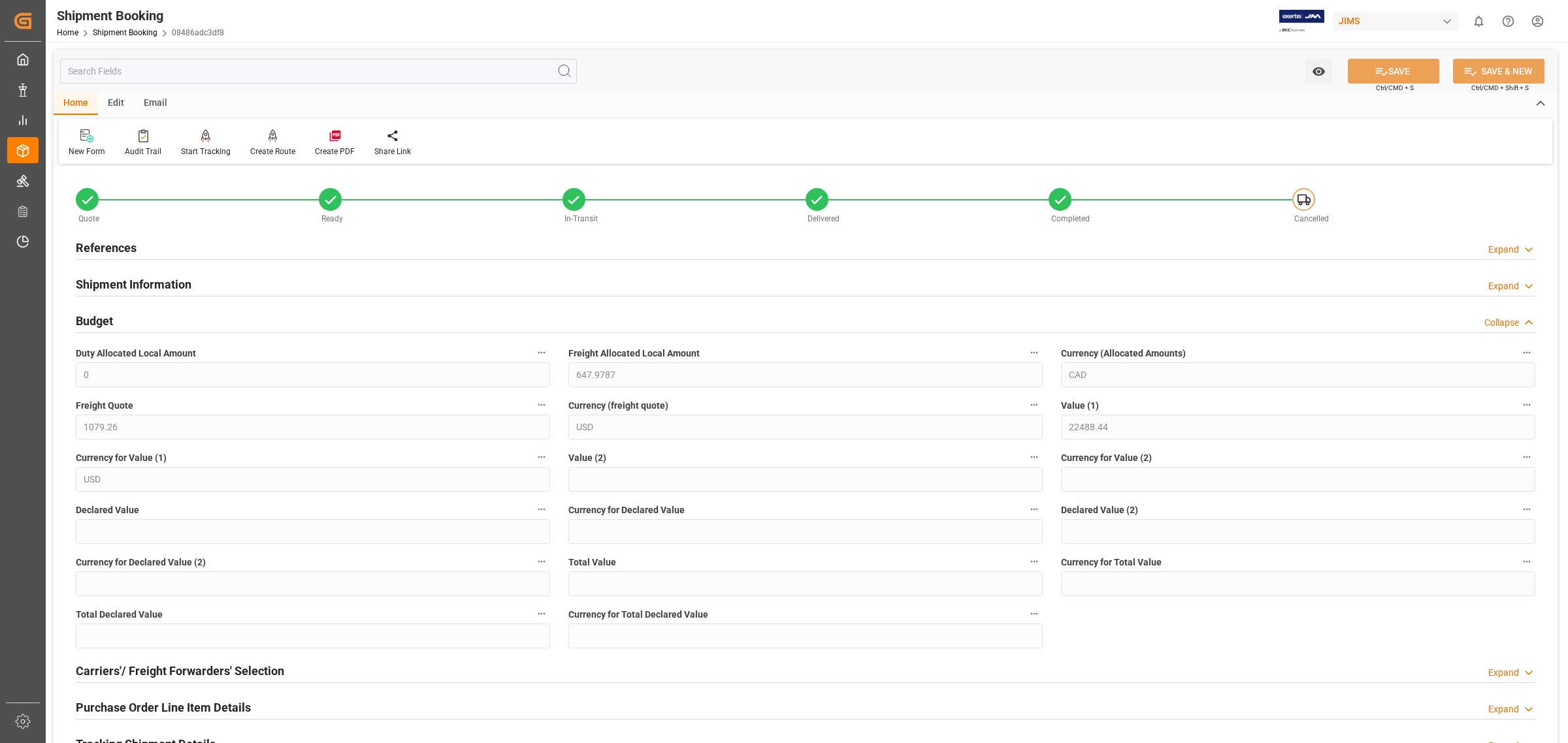
click at [141, 287] on h2 "Shipment Information" at bounding box center [133, 285] width 116 height 18
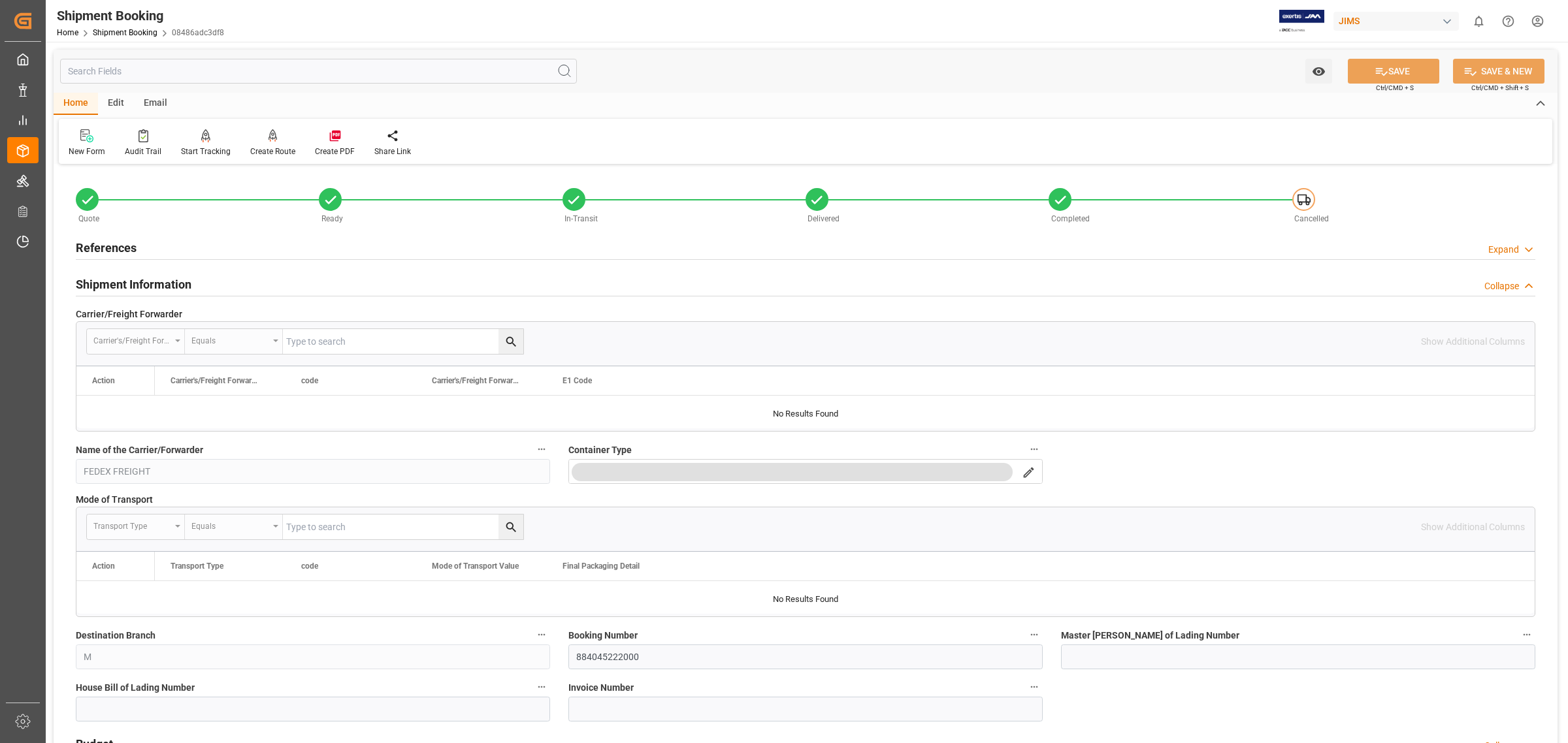
click at [125, 283] on h2 "Shipment Information" at bounding box center [133, 285] width 116 height 18
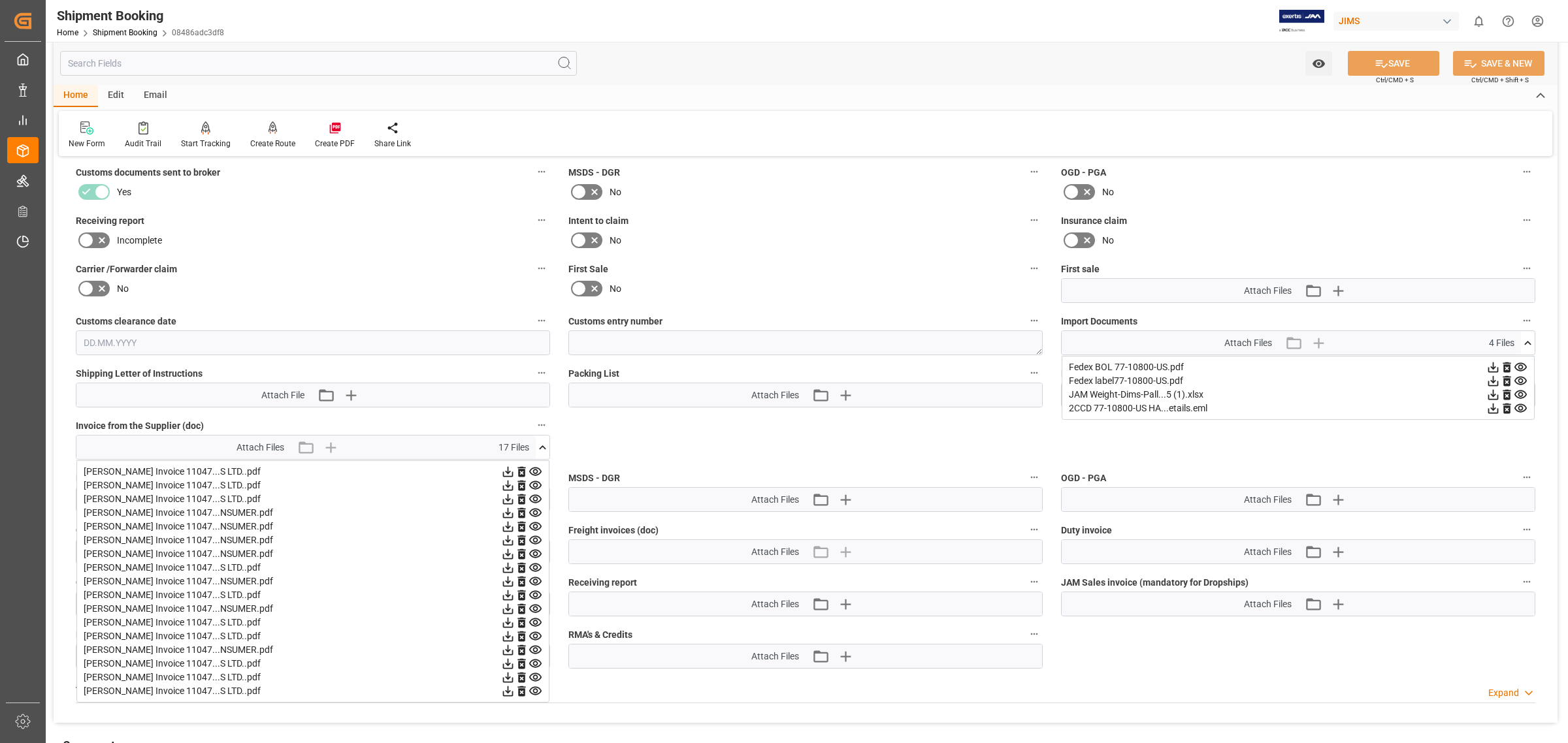
scroll to position [653, 0]
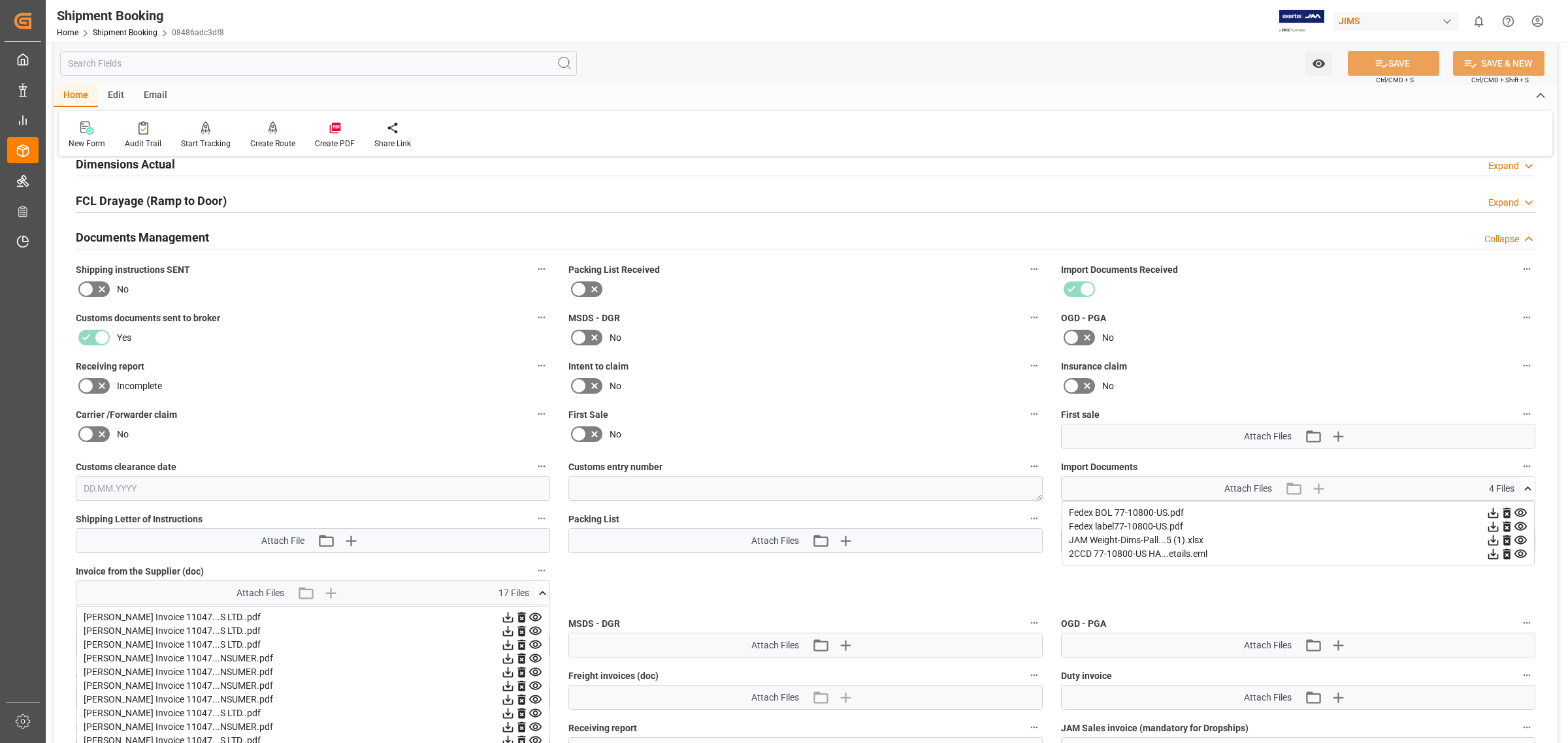
click at [1521, 509] on icon at bounding box center [1521, 512] width 13 height 8
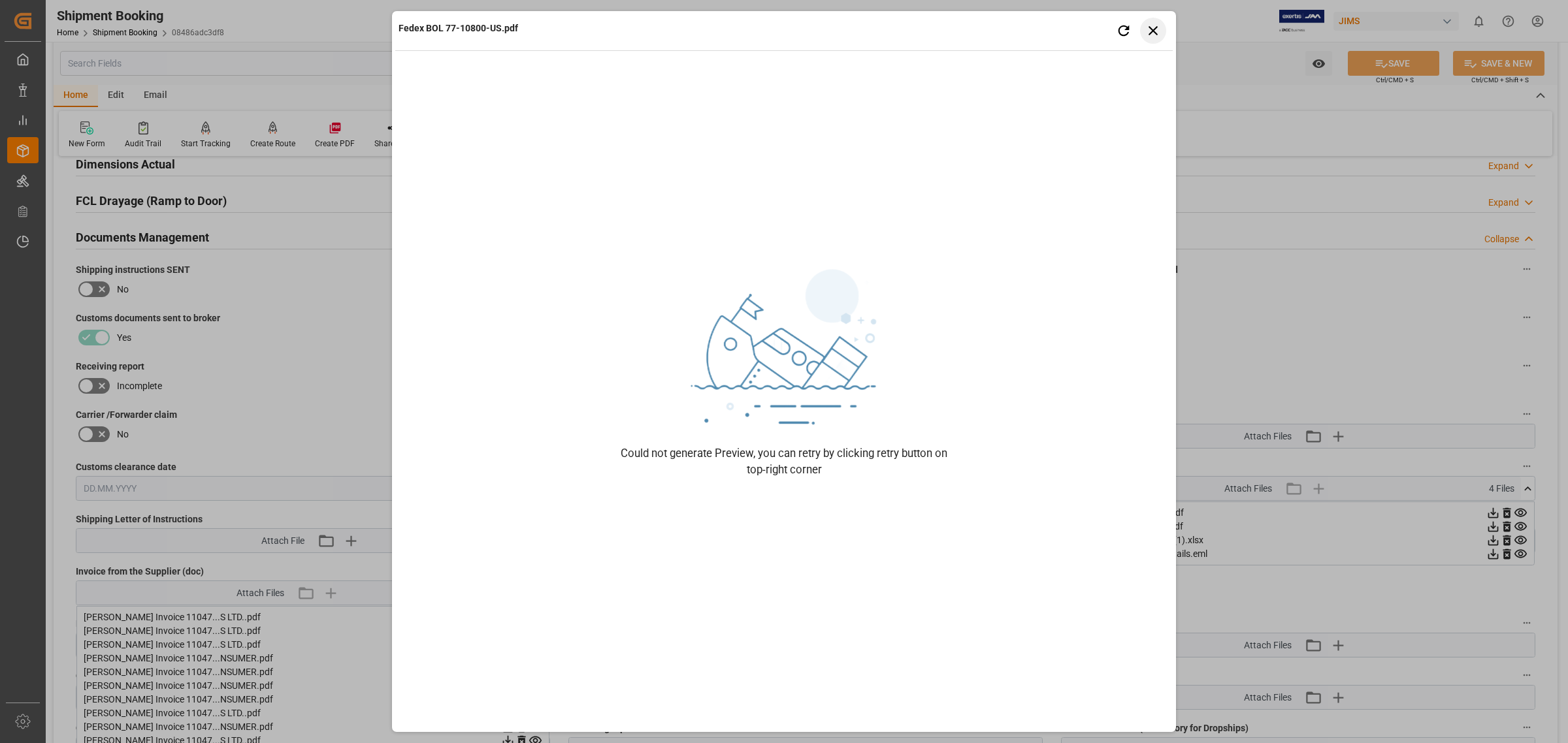
click at [1149, 30] on icon "button" at bounding box center [1153, 30] width 16 height 16
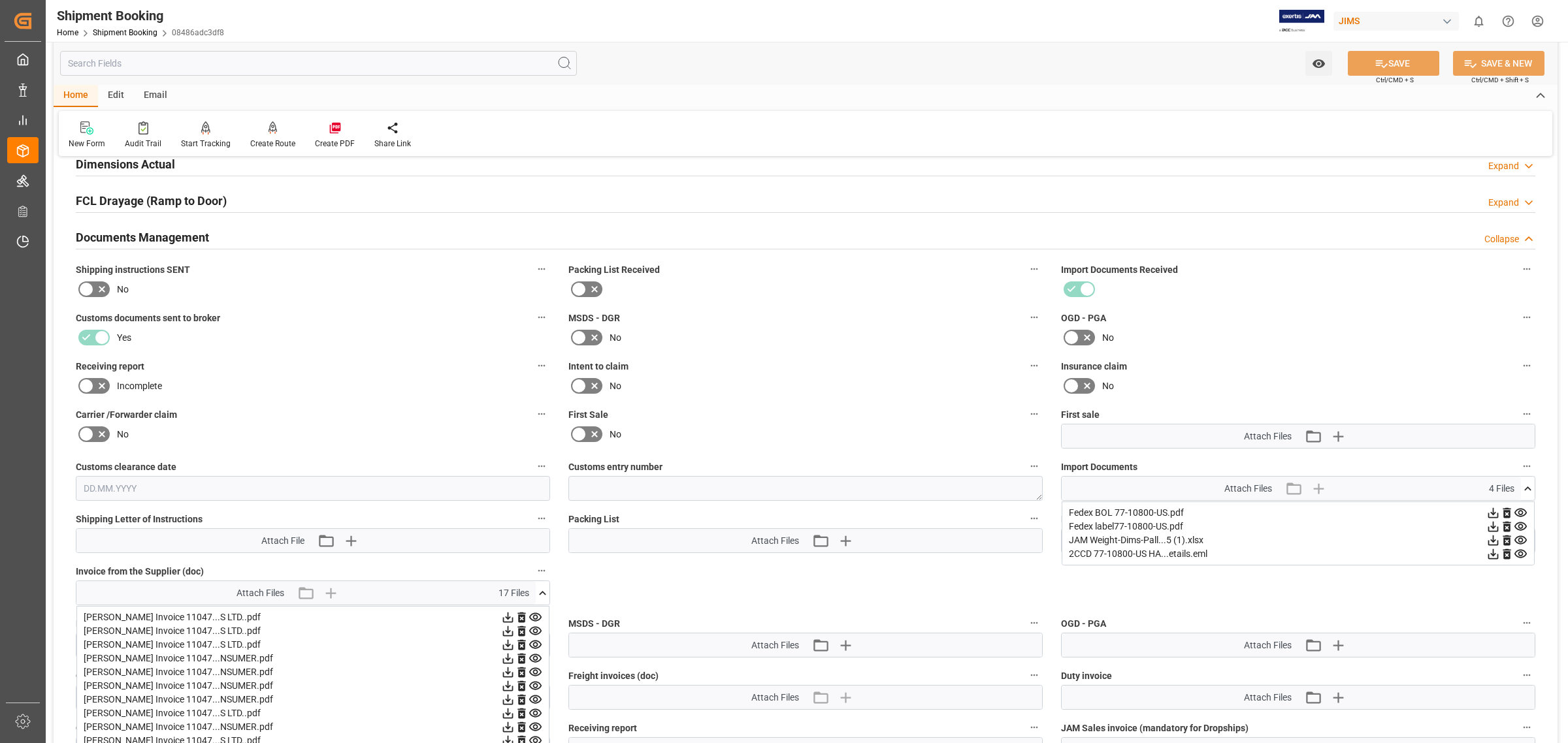
click at [1494, 508] on icon at bounding box center [1493, 512] width 13 height 13
